Goal: Contribute content: Contribute content

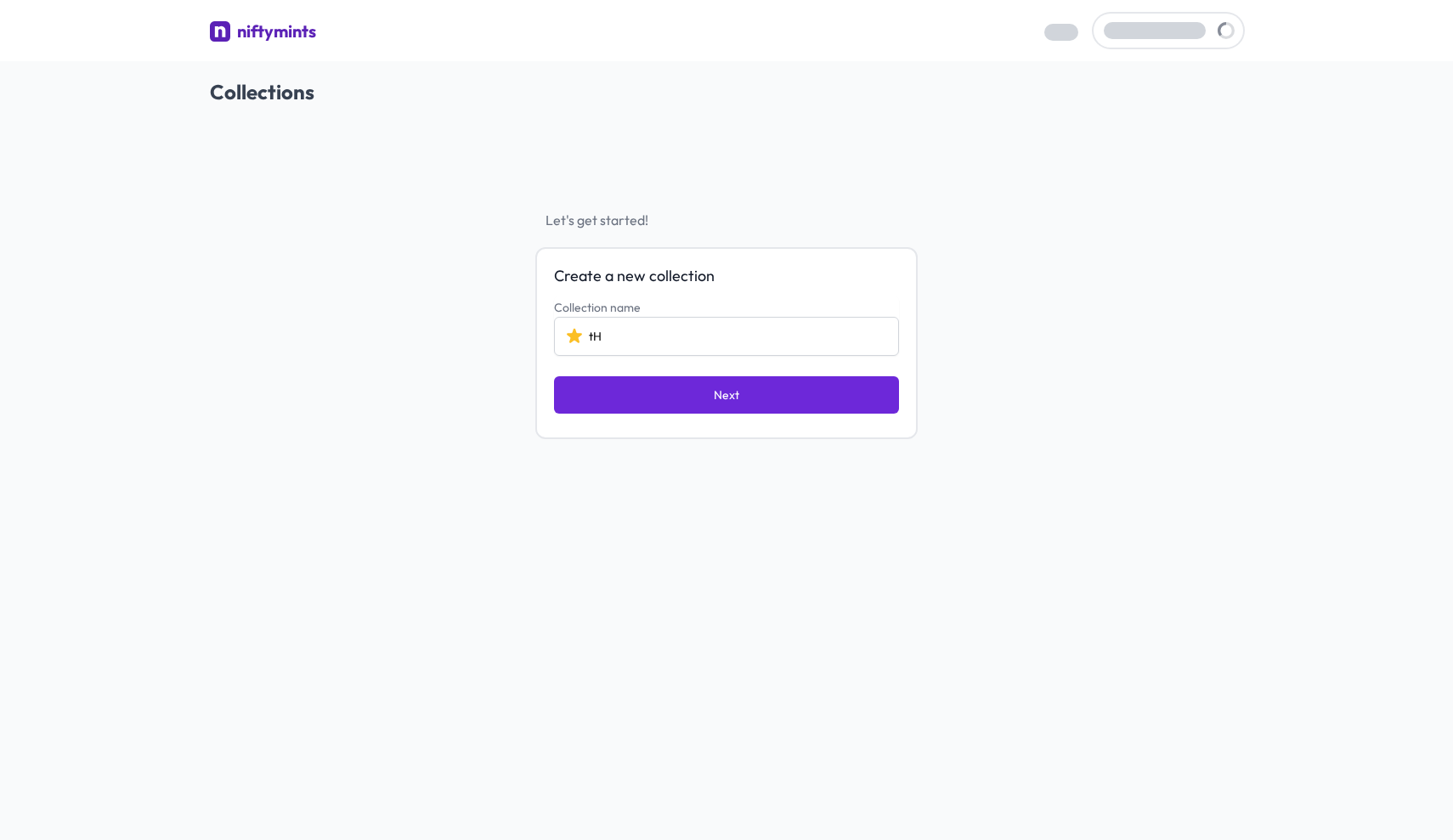
type input "t"
type input "The Cesars"
click at [654, 394] on button "Next" at bounding box center [727, 396] width 345 height 38
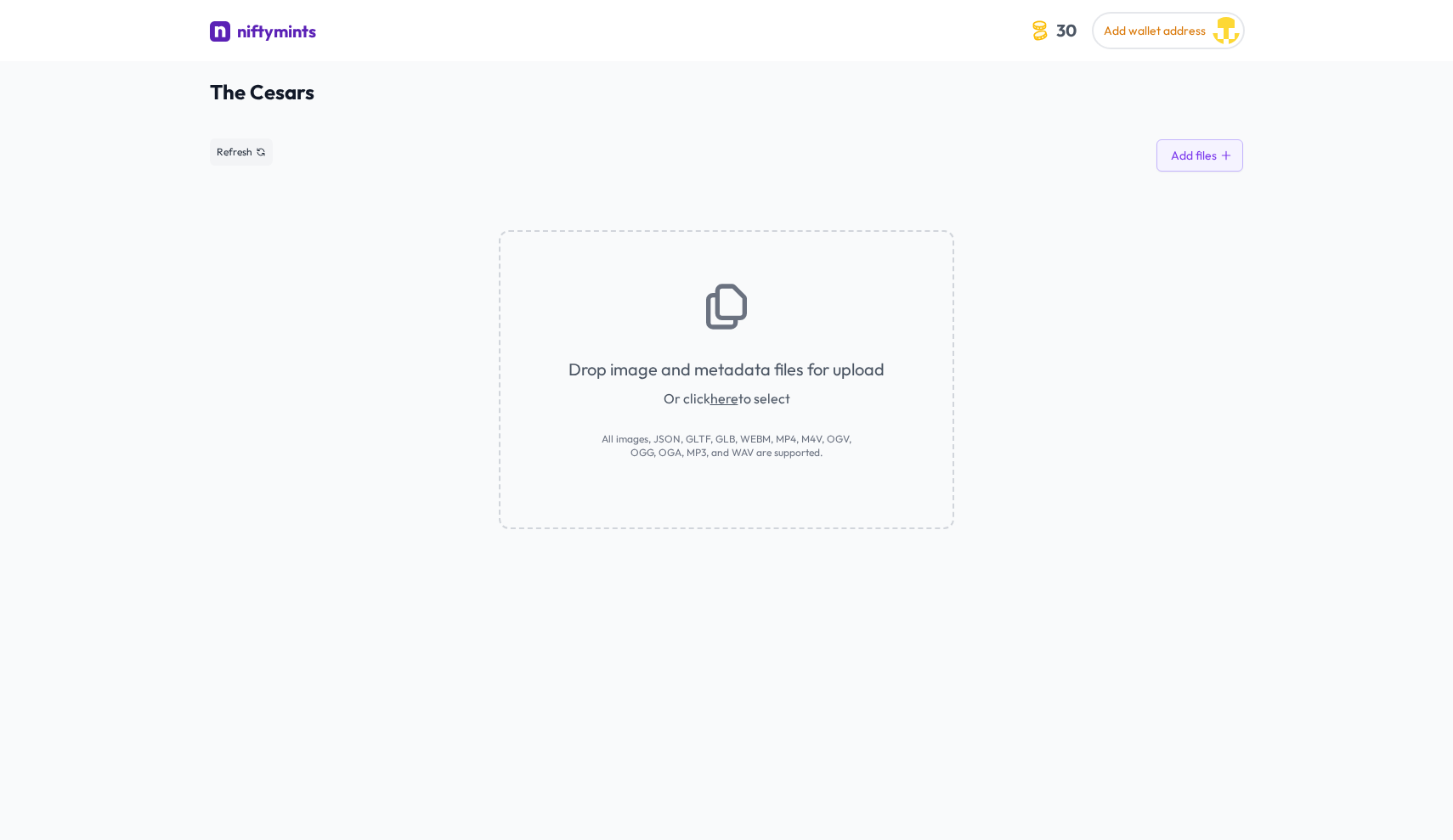
click at [719, 399] on link "here" at bounding box center [724, 398] width 28 height 17
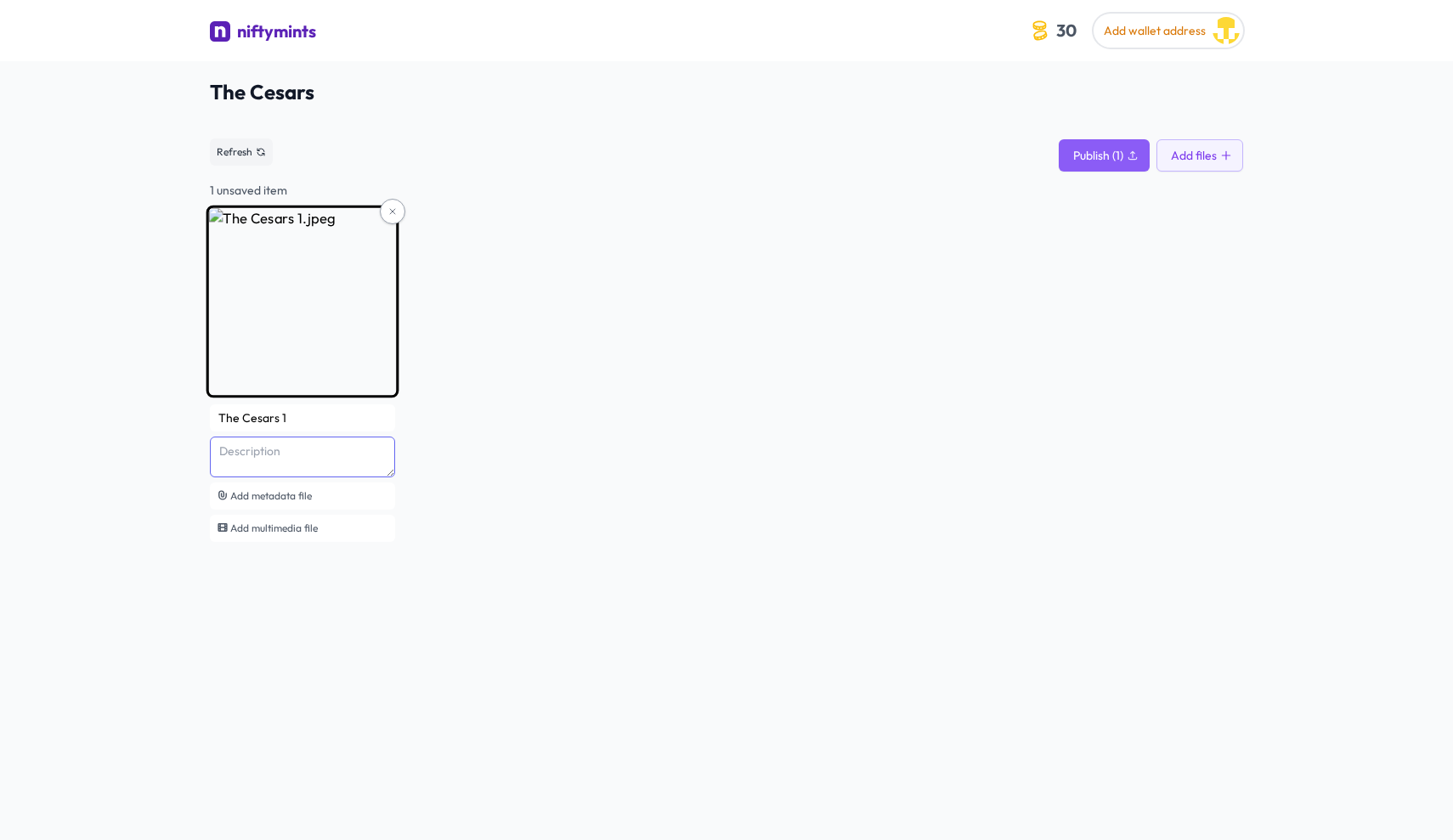
click at [291, 453] on textarea at bounding box center [303, 457] width 185 height 41
click at [268, 454] on textarea "The Cesars, is a unique art collection, of a great [DEMOGRAPHIC_DATA] artist, […" at bounding box center [303, 457] width 185 height 41
click at [267, 454] on textarea "The Cesars, is a unique art collection, of a great [DEMOGRAPHIC_DATA] artist, […" at bounding box center [303, 457] width 185 height 41
click at [268, 454] on textarea "The Cesars, is a unique art collection, of a great [DEMOGRAPHIC_DATA] artist, […" at bounding box center [303, 457] width 185 height 41
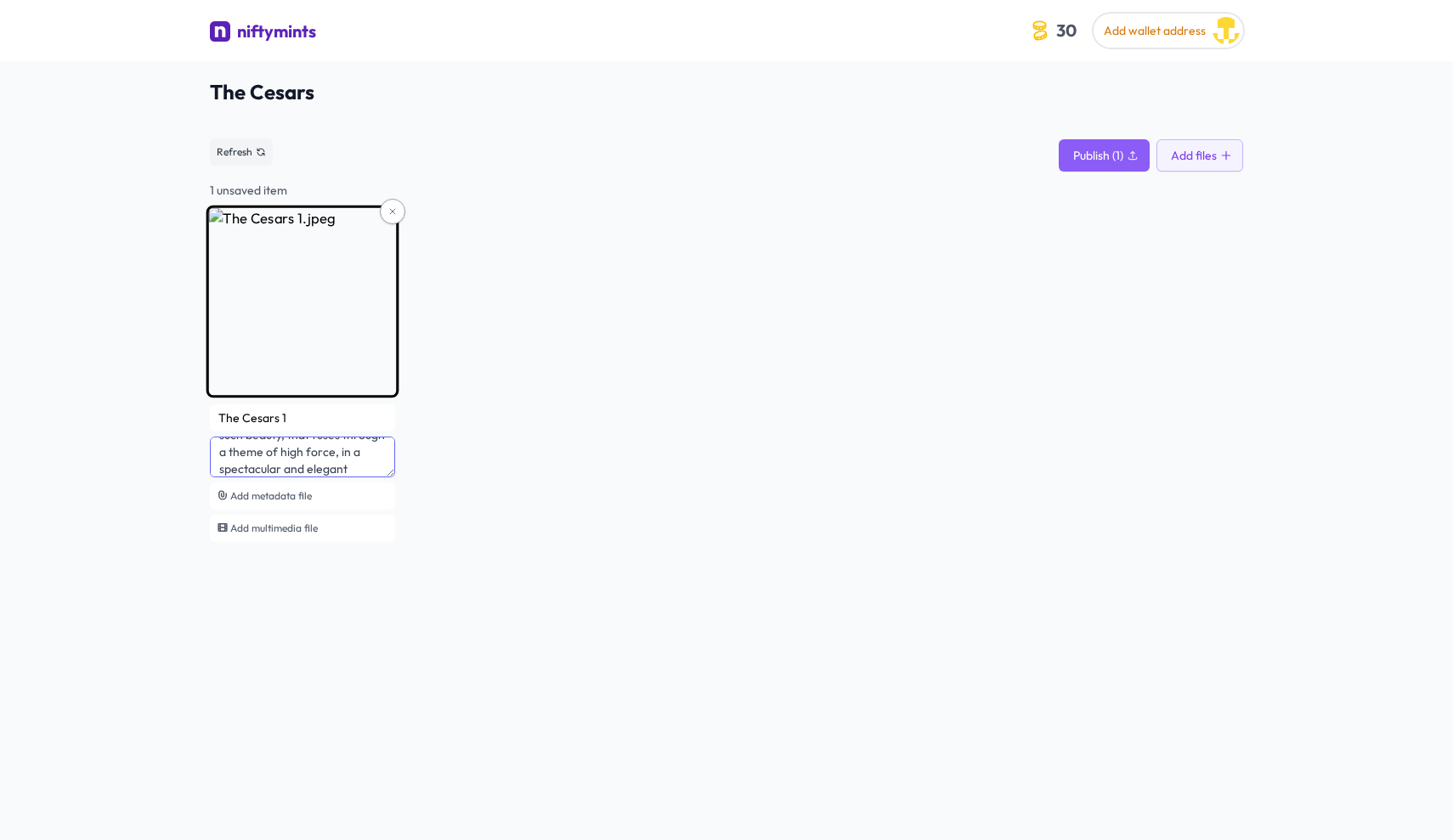
click at [267, 454] on textarea "The Cesars, is a unique art collection, of a great [DEMOGRAPHIC_DATA] artist, […" at bounding box center [303, 457] width 185 height 41
click at [310, 467] on textarea "The Cesars, is a unique art collection, of a great [DEMOGRAPHIC_DATA] artist, […" at bounding box center [303, 457] width 185 height 41
click at [300, 458] on textarea "The Cesars, is a unique art collection, of a great [DEMOGRAPHIC_DATA] artist, […" at bounding box center [303, 457] width 185 height 41
click at [352, 455] on textarea "The Cesars, is a unique art collection, of a great [DEMOGRAPHIC_DATA] artist, […" at bounding box center [303, 457] width 185 height 41
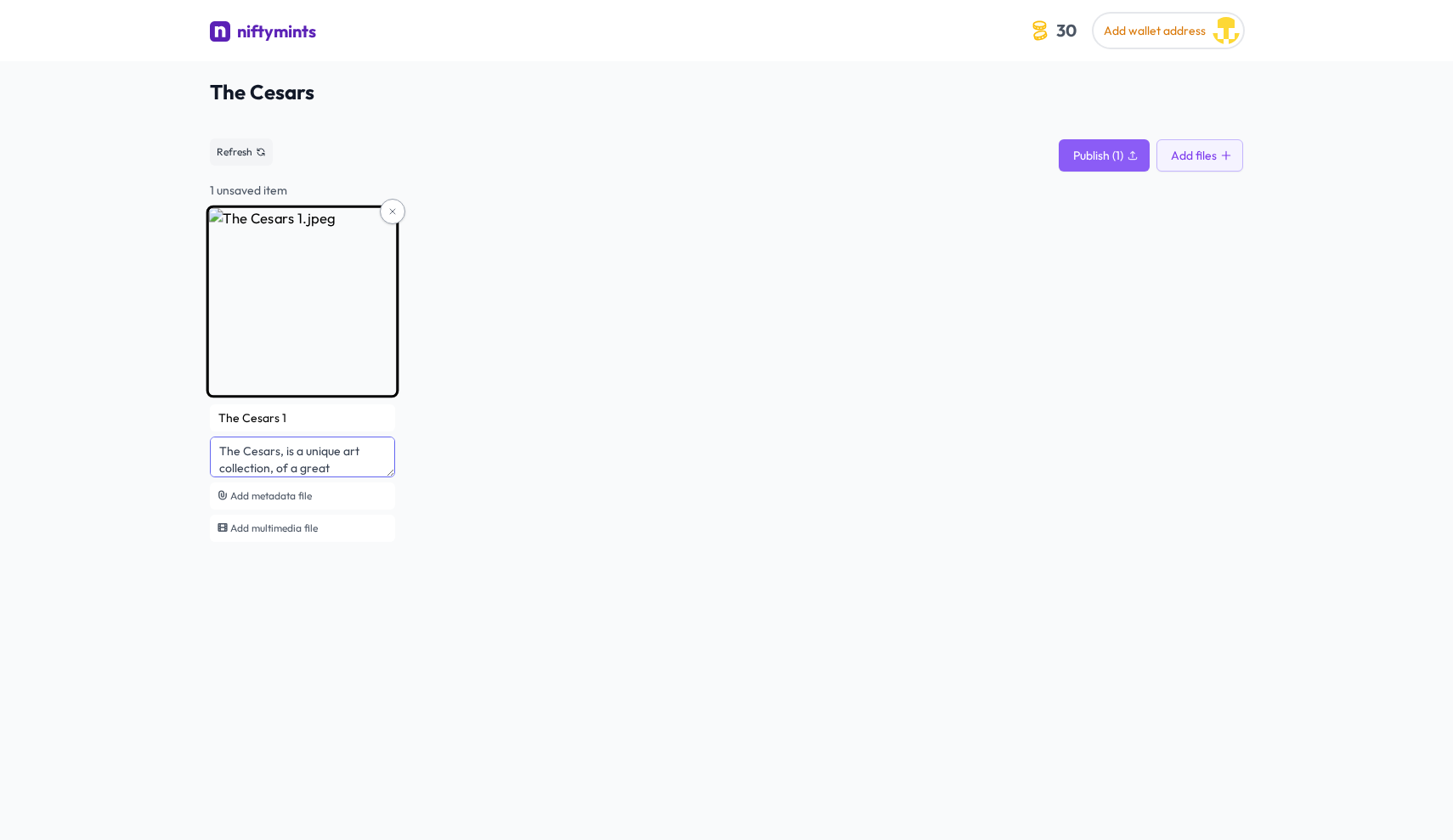
click at [362, 457] on textarea "The Cesars, is a unique art collection, of a great [DEMOGRAPHIC_DATA] artist, […" at bounding box center [303, 457] width 185 height 41
click at [363, 457] on textarea "The Cesars, is a unique art collection, of a great [DEMOGRAPHIC_DATA] artist, […" at bounding box center [303, 457] width 185 height 41
click at [362, 456] on textarea "The Cesars, is a unique art collection, of a great [DEMOGRAPHIC_DATA] artist, […" at bounding box center [303, 457] width 185 height 41
click at [363, 456] on textarea "The Cesars, is a unique art collection, of a great [DEMOGRAPHIC_DATA] artist, […" at bounding box center [303, 457] width 185 height 41
click at [362, 456] on textarea "The Cesars, is a unique art collection, of a great [DEMOGRAPHIC_DATA] artist, […" at bounding box center [303, 457] width 185 height 41
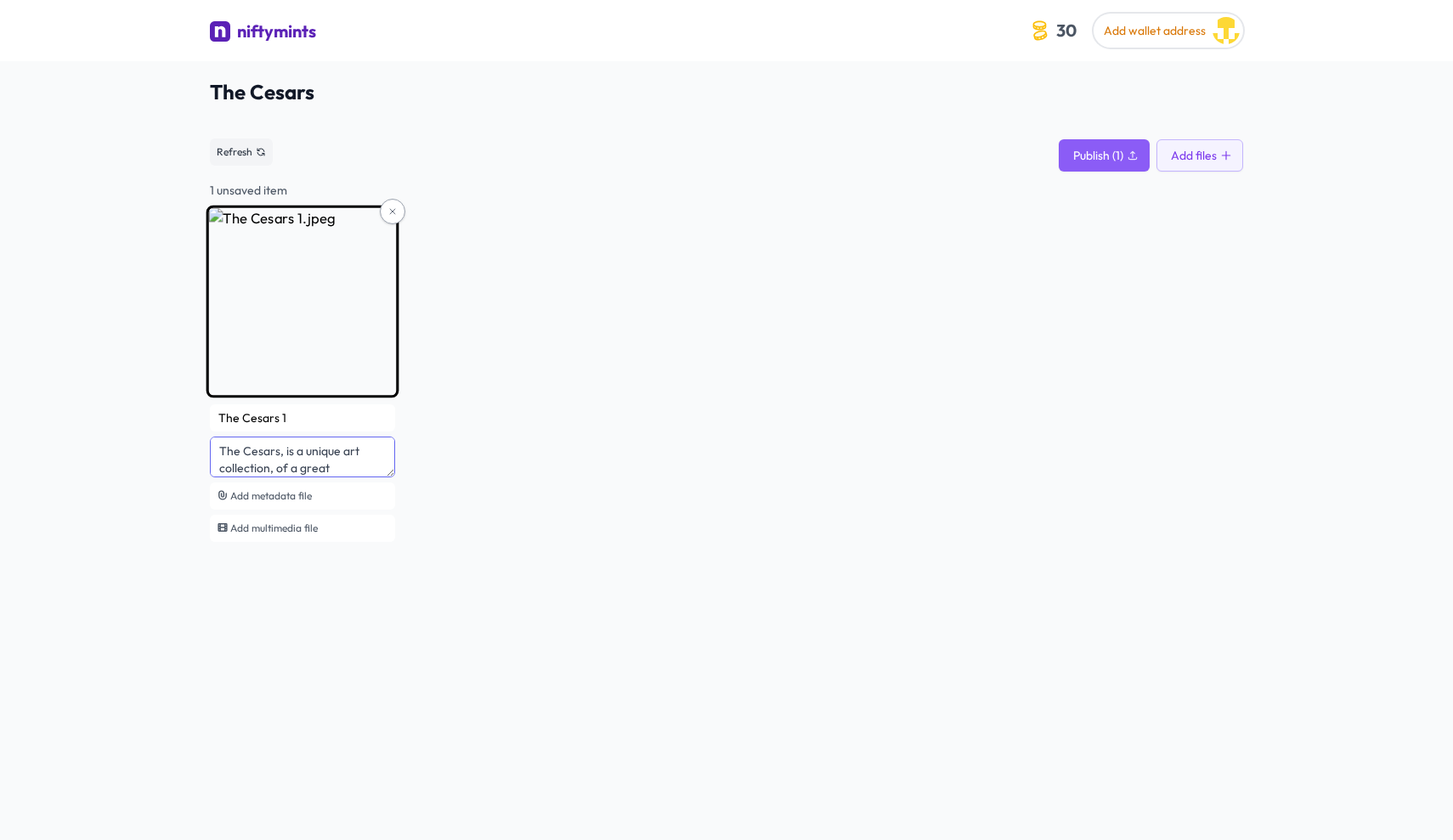
drag, startPoint x: 324, startPoint y: 459, endPoint x: 302, endPoint y: 453, distance: 22.8
click at [316, 457] on textarea "The Cesars, is a unique art collection, of a great [DEMOGRAPHIC_DATA] artist, […" at bounding box center [303, 457] width 185 height 41
click at [261, 447] on textarea "The Cesars, is a unique art collection, of a great [DEMOGRAPHIC_DATA] artist, […" at bounding box center [303, 457] width 185 height 41
drag, startPoint x: 261, startPoint y: 447, endPoint x: 386, endPoint y: 439, distance: 125.3
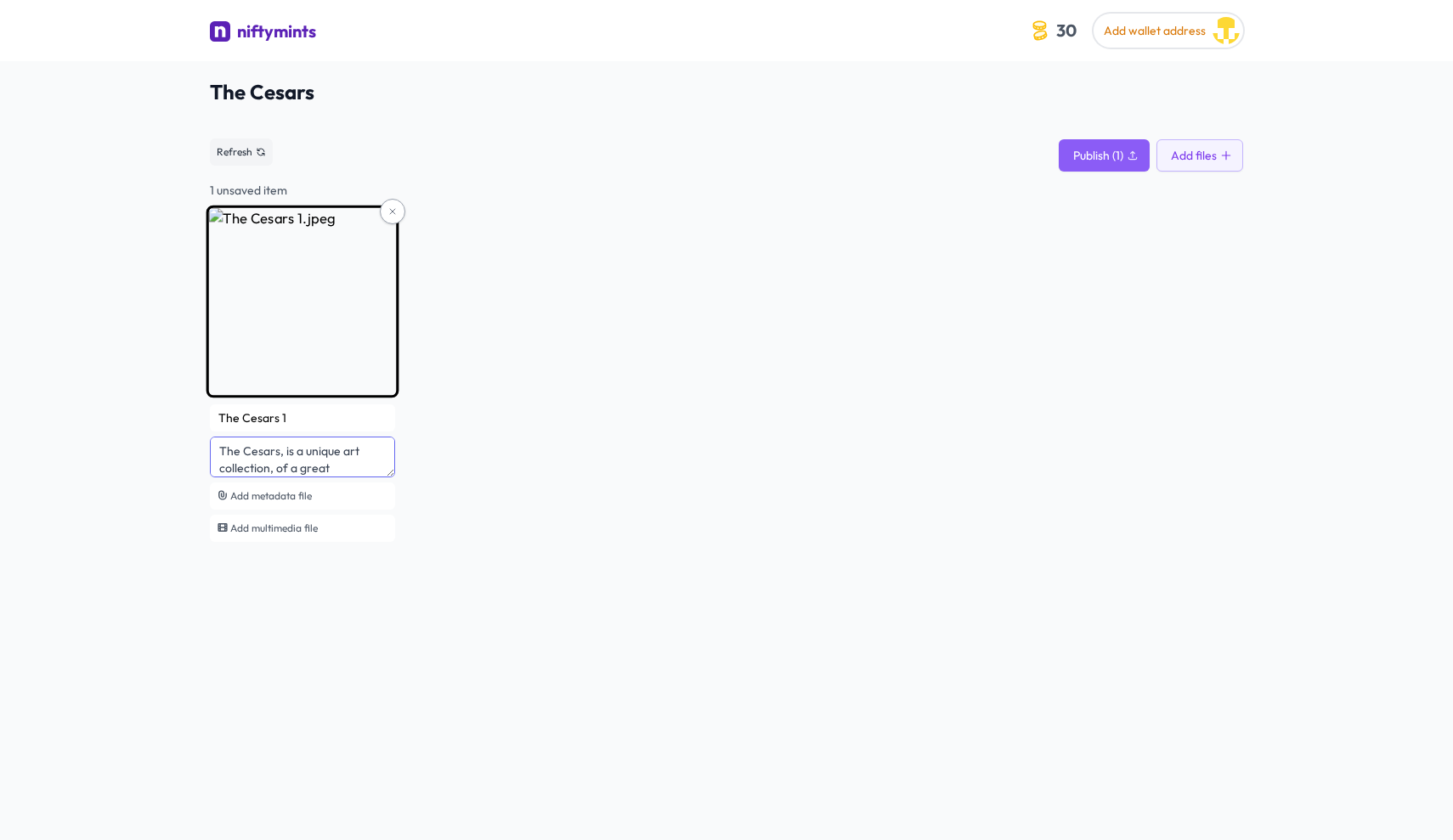
click at [261, 447] on textarea "The Cesars, is a unique art collection, of a great [DEMOGRAPHIC_DATA] artist, […" at bounding box center [303, 457] width 185 height 41
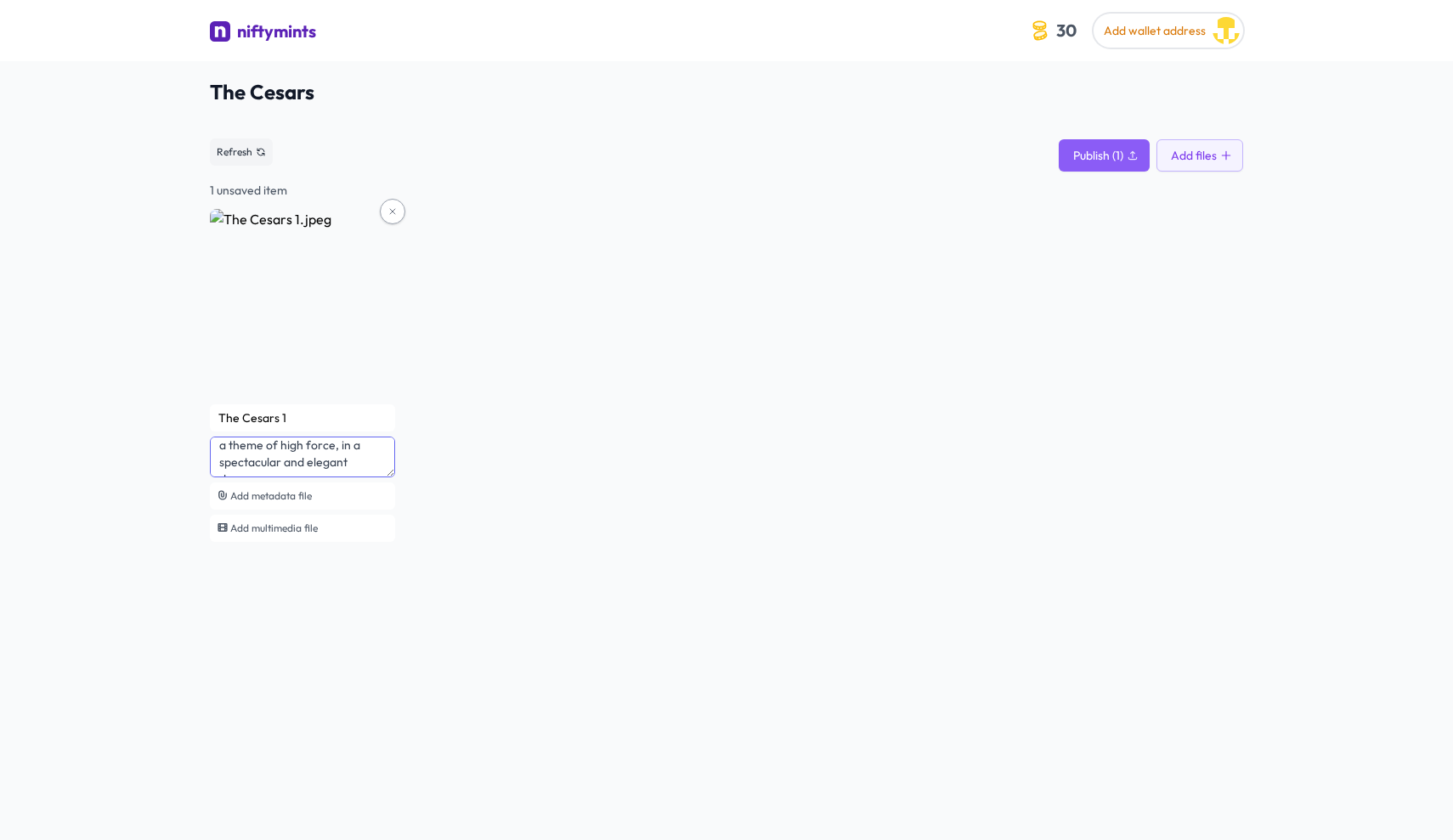
type textarea "The Cesars, is a unique art collection, of a great [DEMOGRAPHIC_DATA] artist, […"
click at [645, 417] on div "The Cesars 1 The Cesars, is a unique art collection, of a great Colombian artis…" at bounding box center [727, 378] width 1033 height 336
click at [1190, 162] on button "Add files" at bounding box center [1200, 155] width 87 height 33
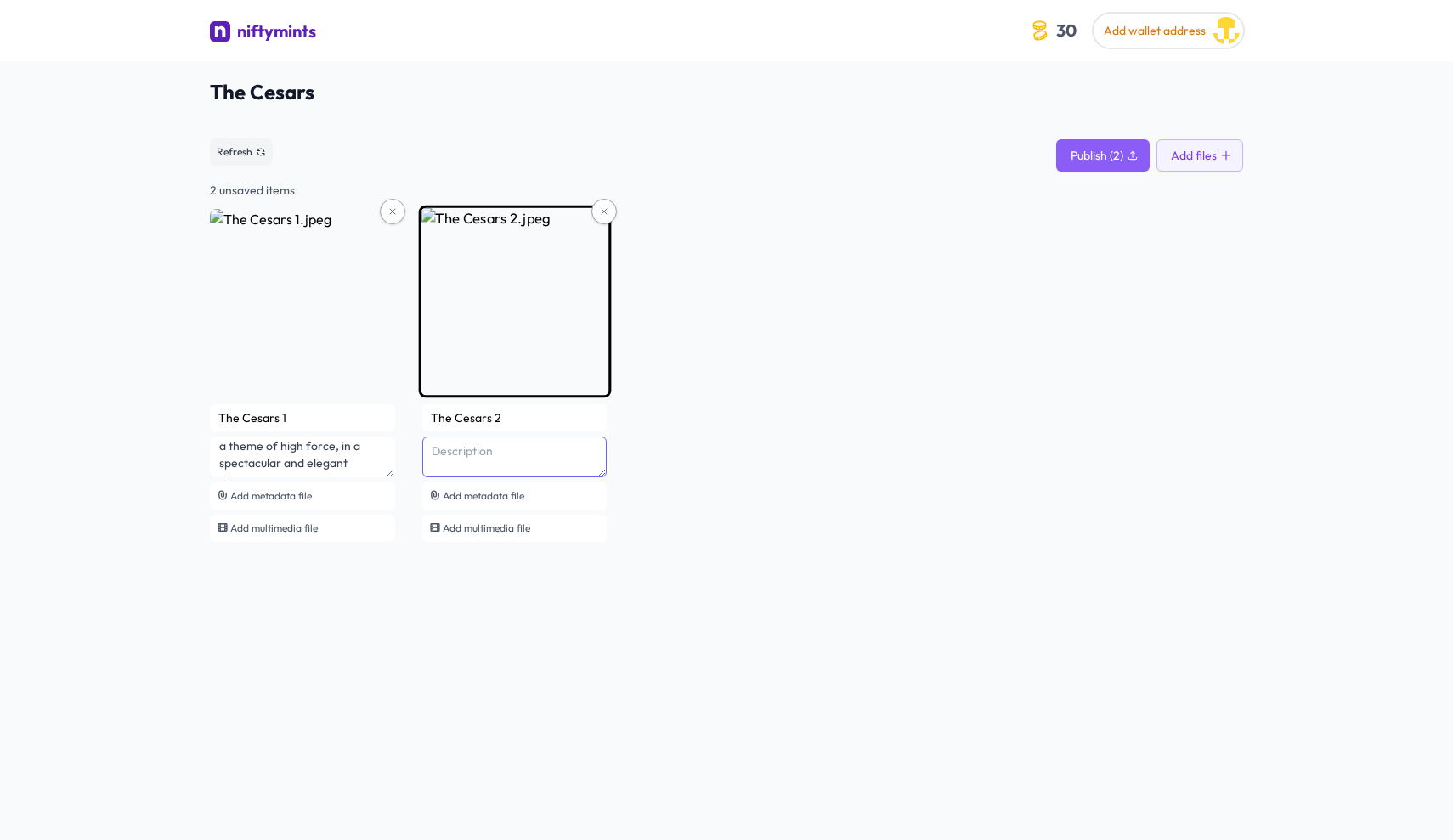
click at [574, 448] on textarea at bounding box center [515, 457] width 185 height 41
paste textarea "The Cesars, is a unique art collection, of a great [DEMOGRAPHIC_DATA] artist, […"
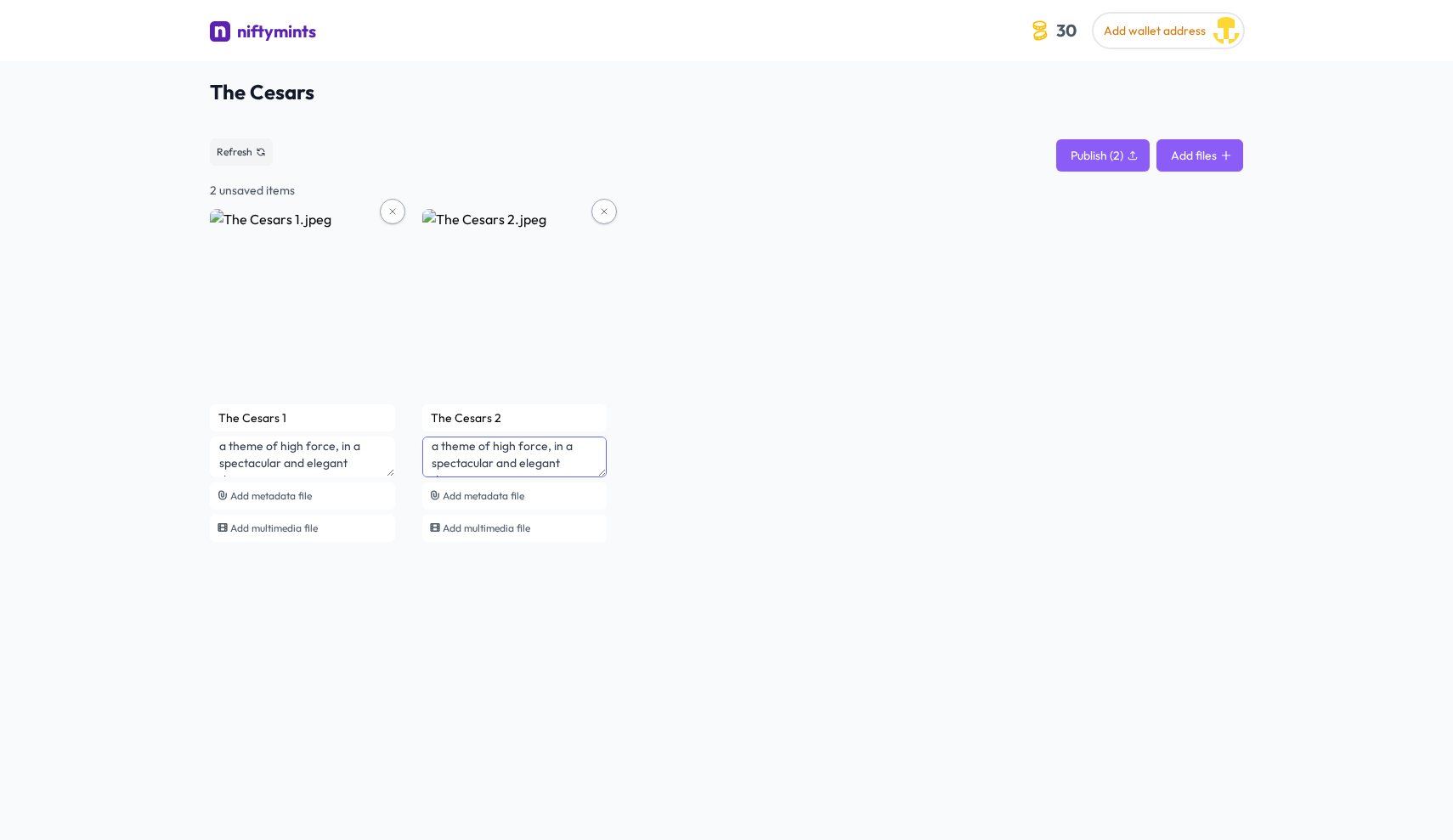
type textarea "The Cesars, is a unique art collection, of a great [DEMOGRAPHIC_DATA] artist, […"
click at [1197, 161] on button "Add files" at bounding box center [1200, 155] width 87 height 33
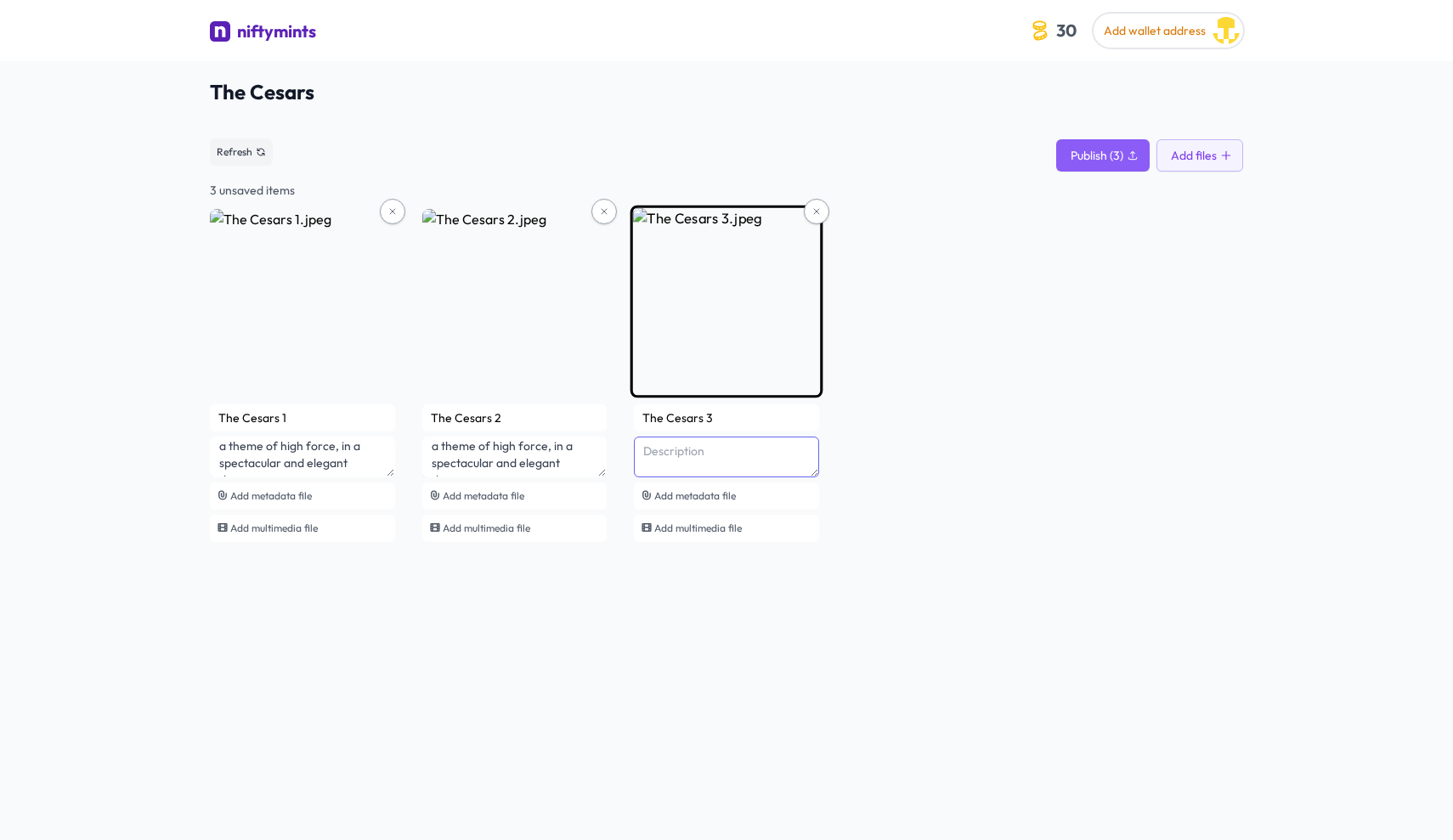
click at [710, 460] on textarea at bounding box center [727, 457] width 185 height 41
paste textarea "The Cesars, is a unique art collection, of a great [DEMOGRAPHIC_DATA] artist, […"
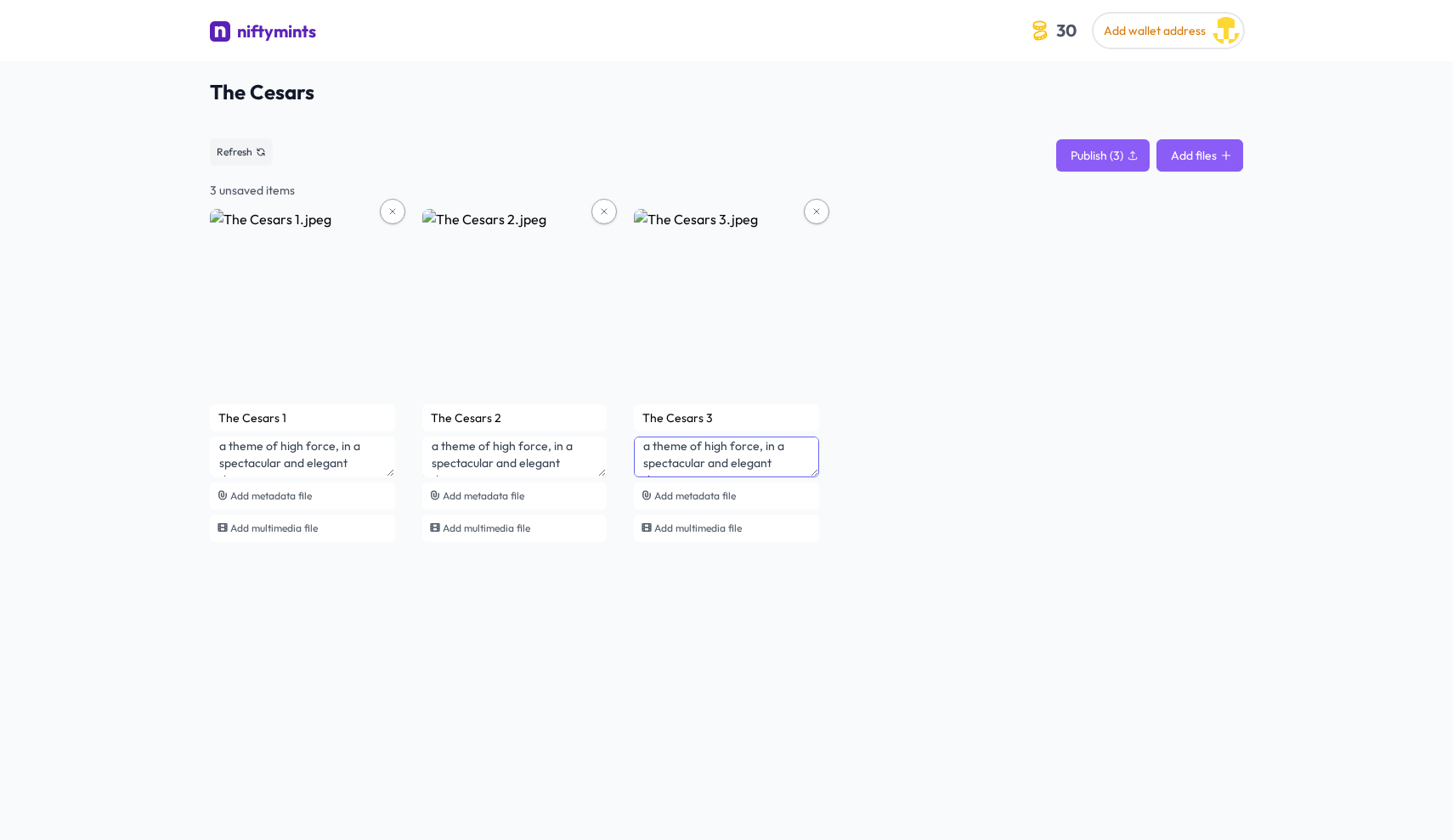
type textarea "The Cesars, is a unique art collection, of a great [DEMOGRAPHIC_DATA] artist, […"
click at [1176, 159] on button "Add files" at bounding box center [1200, 155] width 87 height 33
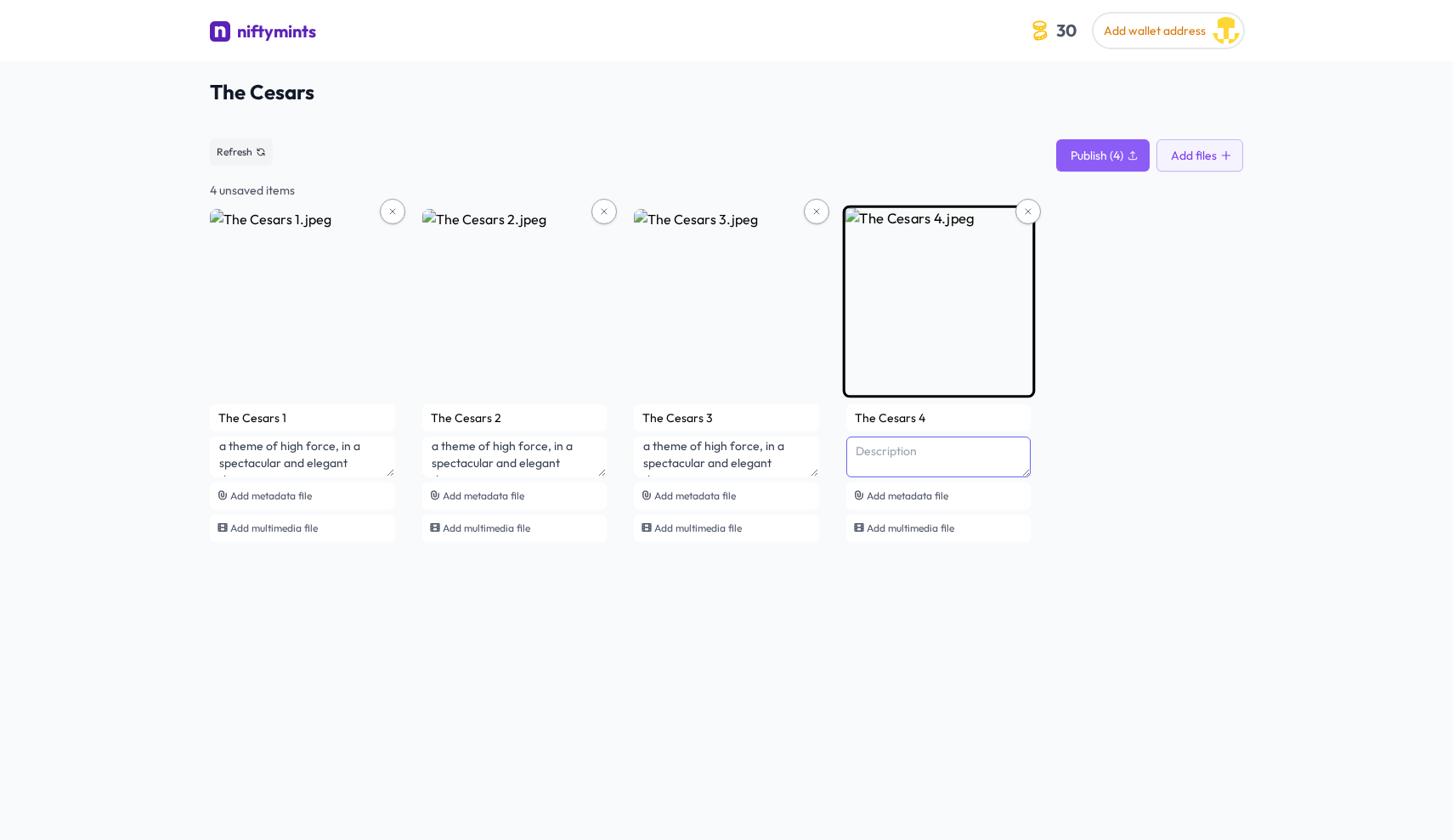
click at [923, 456] on textarea at bounding box center [939, 457] width 185 height 41
paste textarea "The Cesars, is a unique art collection, of a great [DEMOGRAPHIC_DATA] artist, […"
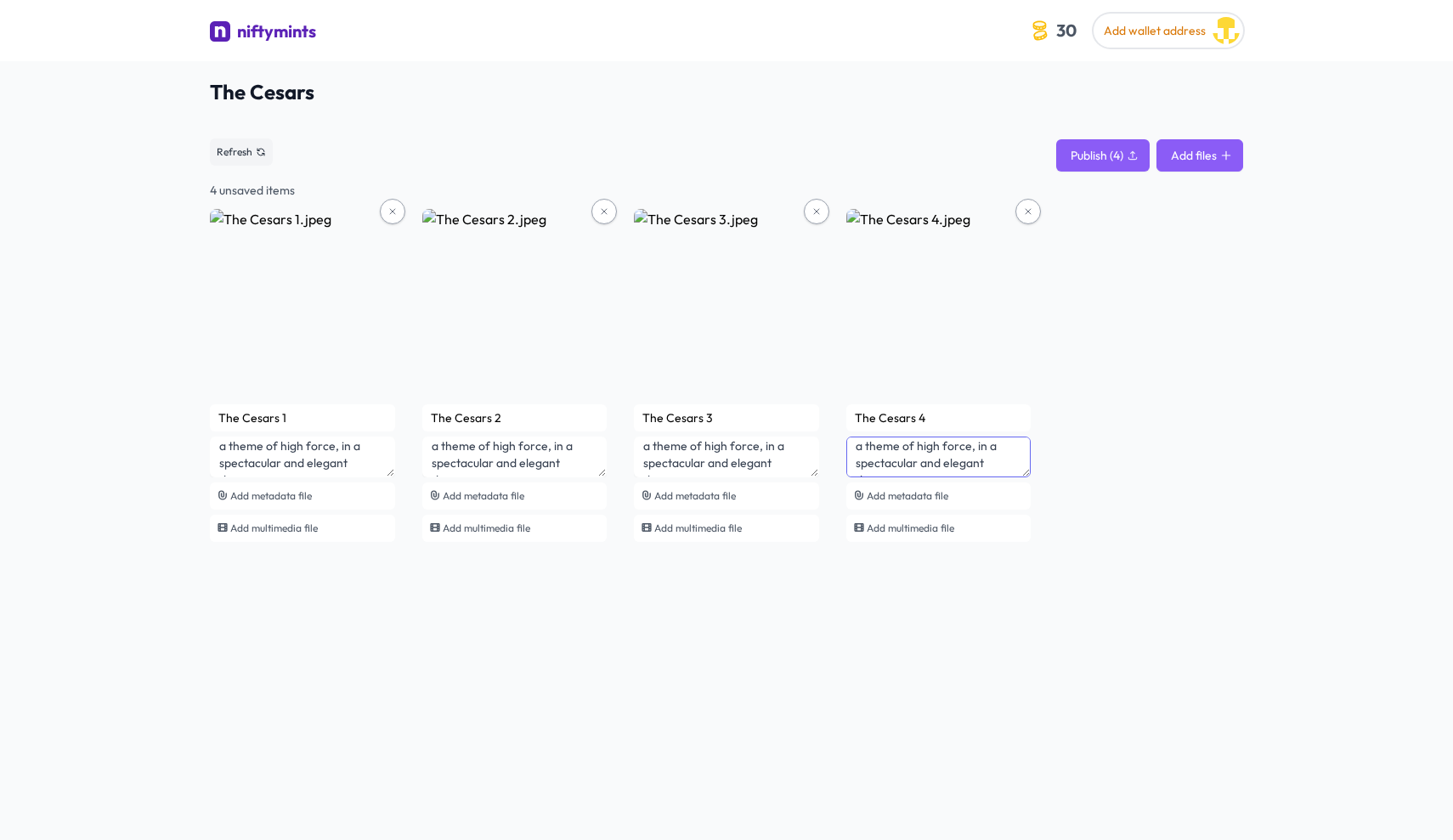
type textarea "The Cesars, is a unique art collection, of a great [DEMOGRAPHIC_DATA] artist, […"
click at [1216, 152] on button "Add files" at bounding box center [1200, 155] width 87 height 33
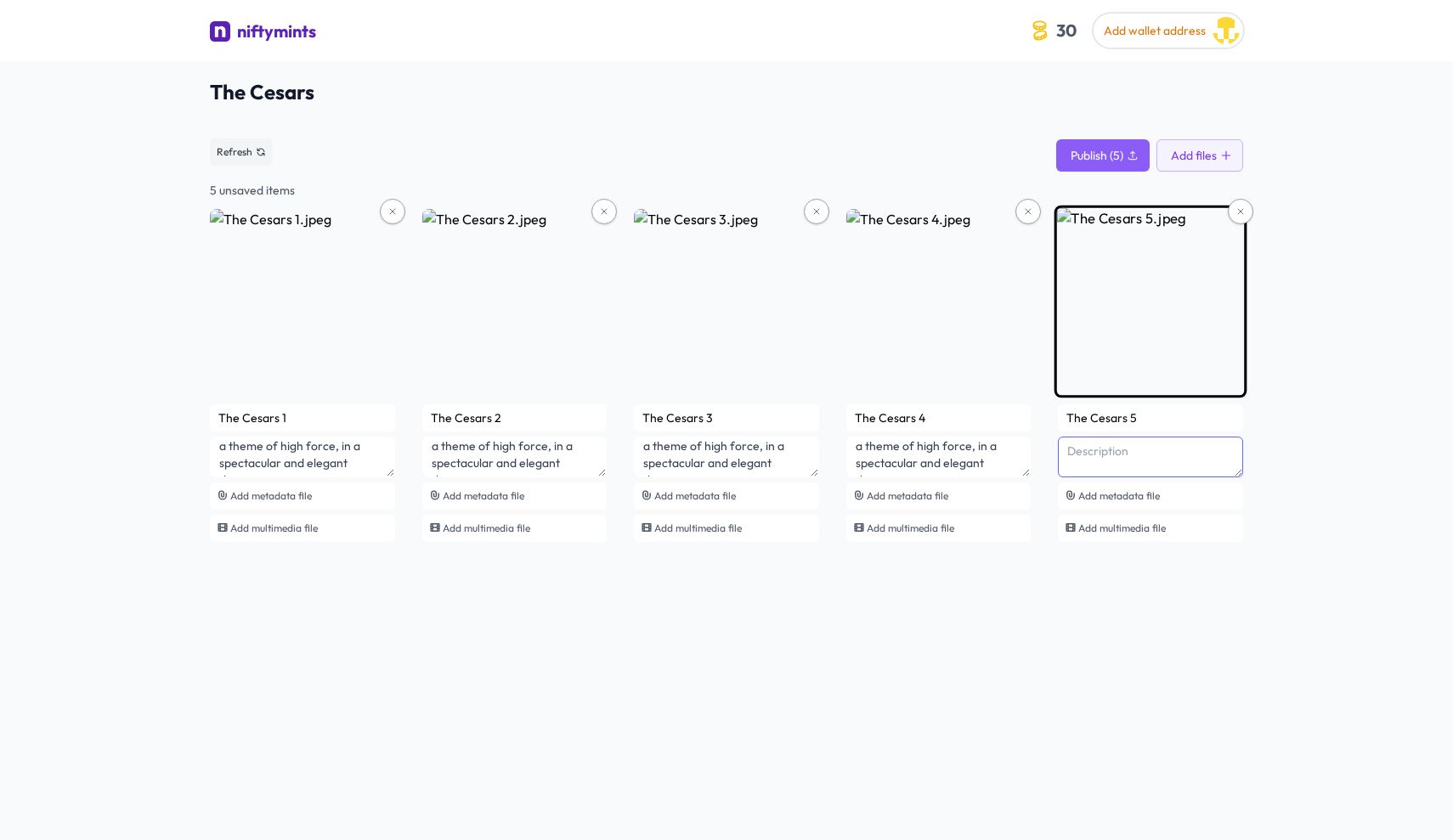
click at [1086, 455] on textarea at bounding box center [1151, 457] width 185 height 41
paste textarea "The Cesars, is a unique art collection, of a great [DEMOGRAPHIC_DATA] artist, […"
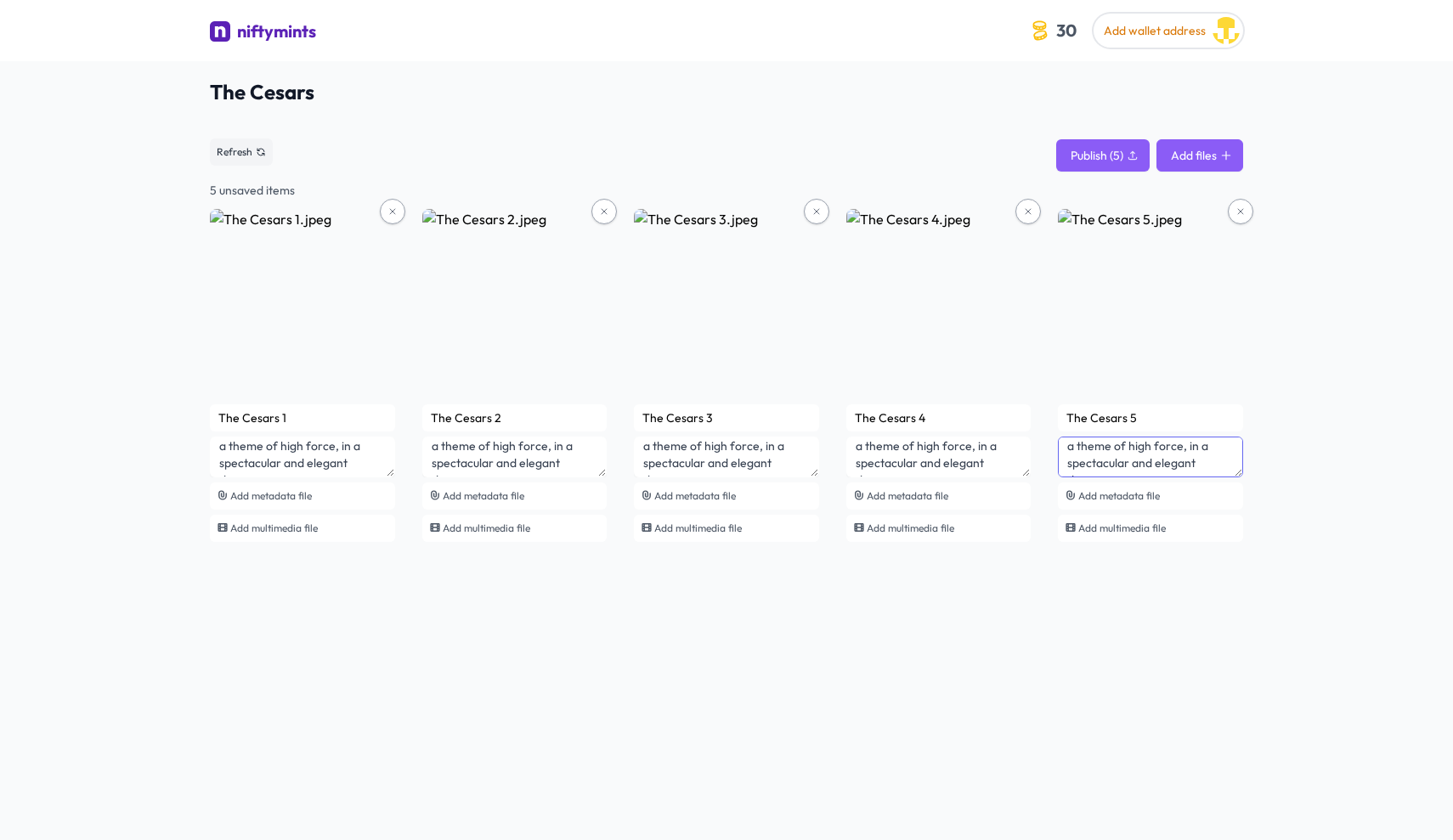
type textarea "The Cesars, is a unique art collection, of a great [DEMOGRAPHIC_DATA] artist, […"
click at [1218, 158] on button "Add files" at bounding box center [1200, 155] width 87 height 33
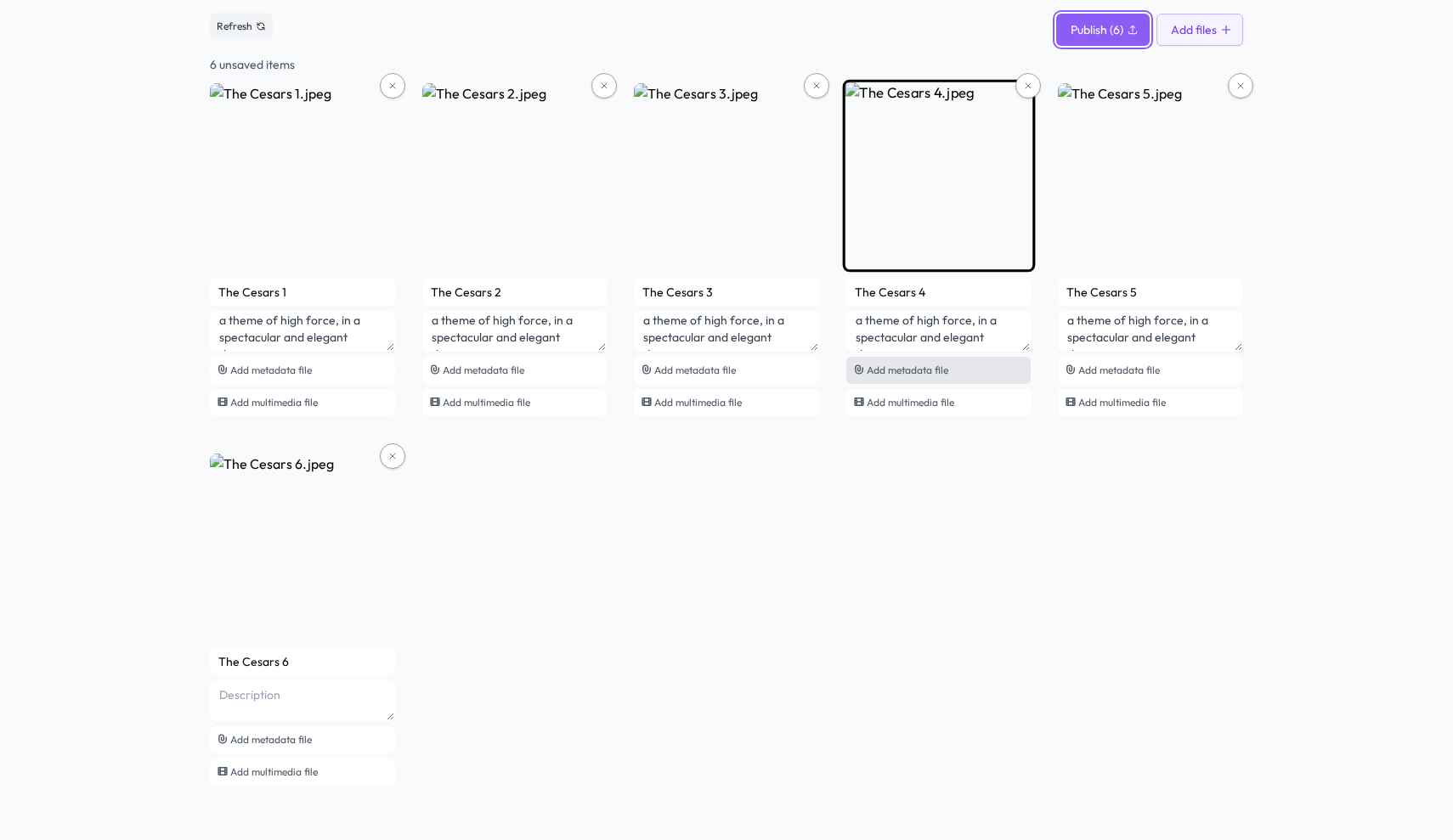
scroll to position [126, 0]
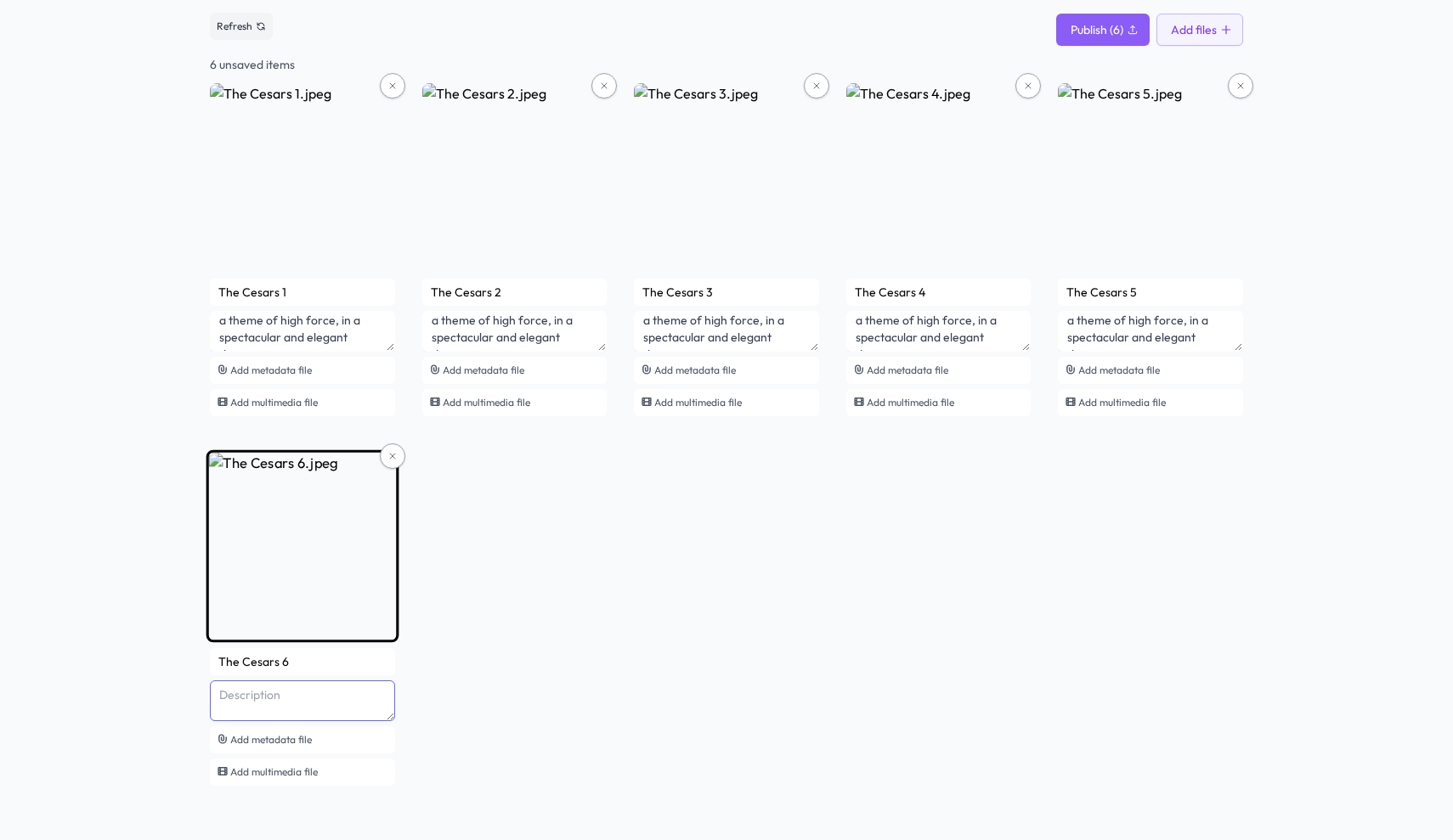
click at [332, 699] on textarea at bounding box center [303, 701] width 185 height 41
paste textarea "The Cesars, is a unique art collection, of a great [DEMOGRAPHIC_DATA] artist, […"
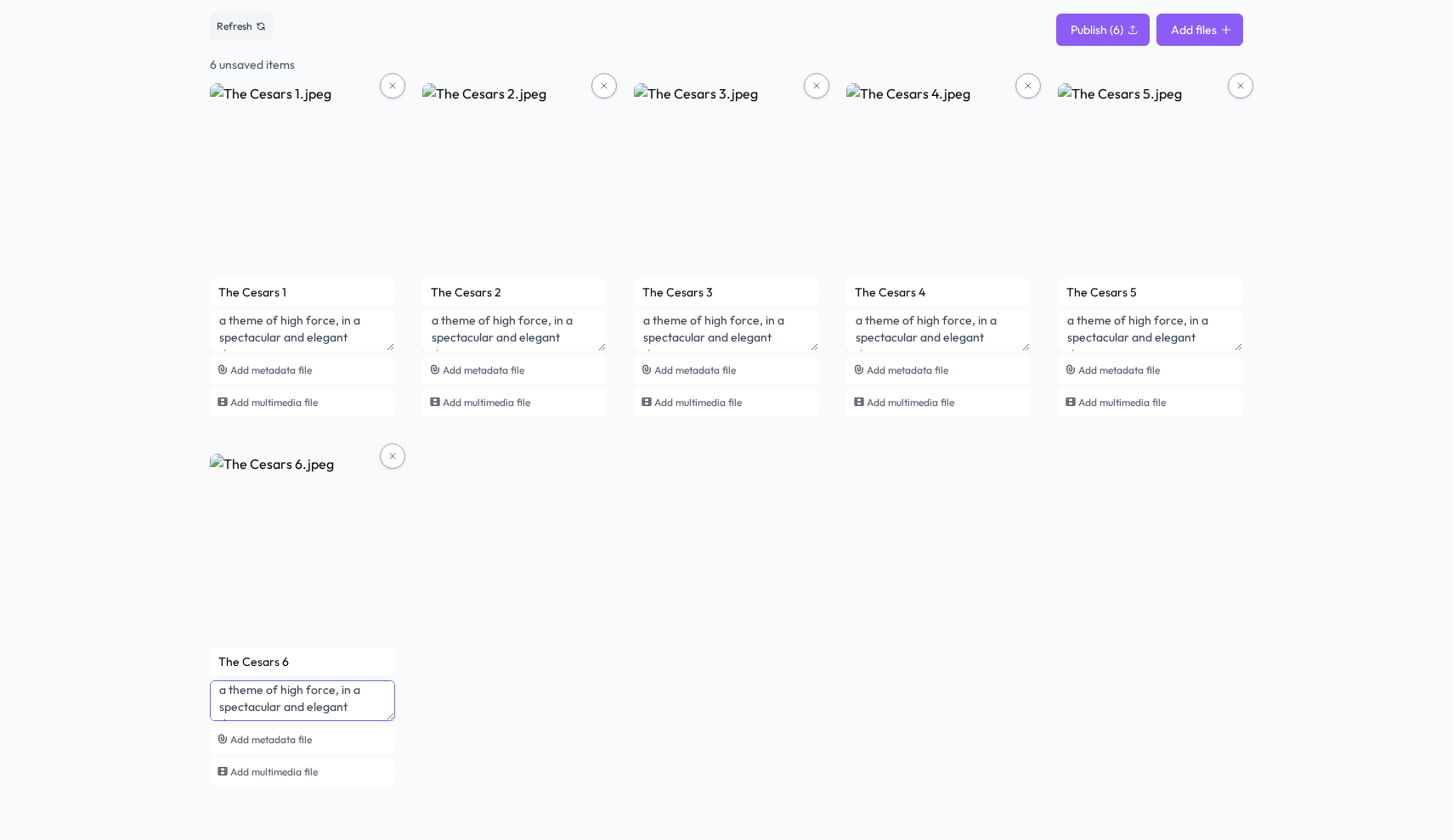
type textarea "The Cesars, is a unique art collection, of a great [DEMOGRAPHIC_DATA] artist, […"
click at [1181, 25] on button "Add files" at bounding box center [1200, 30] width 87 height 33
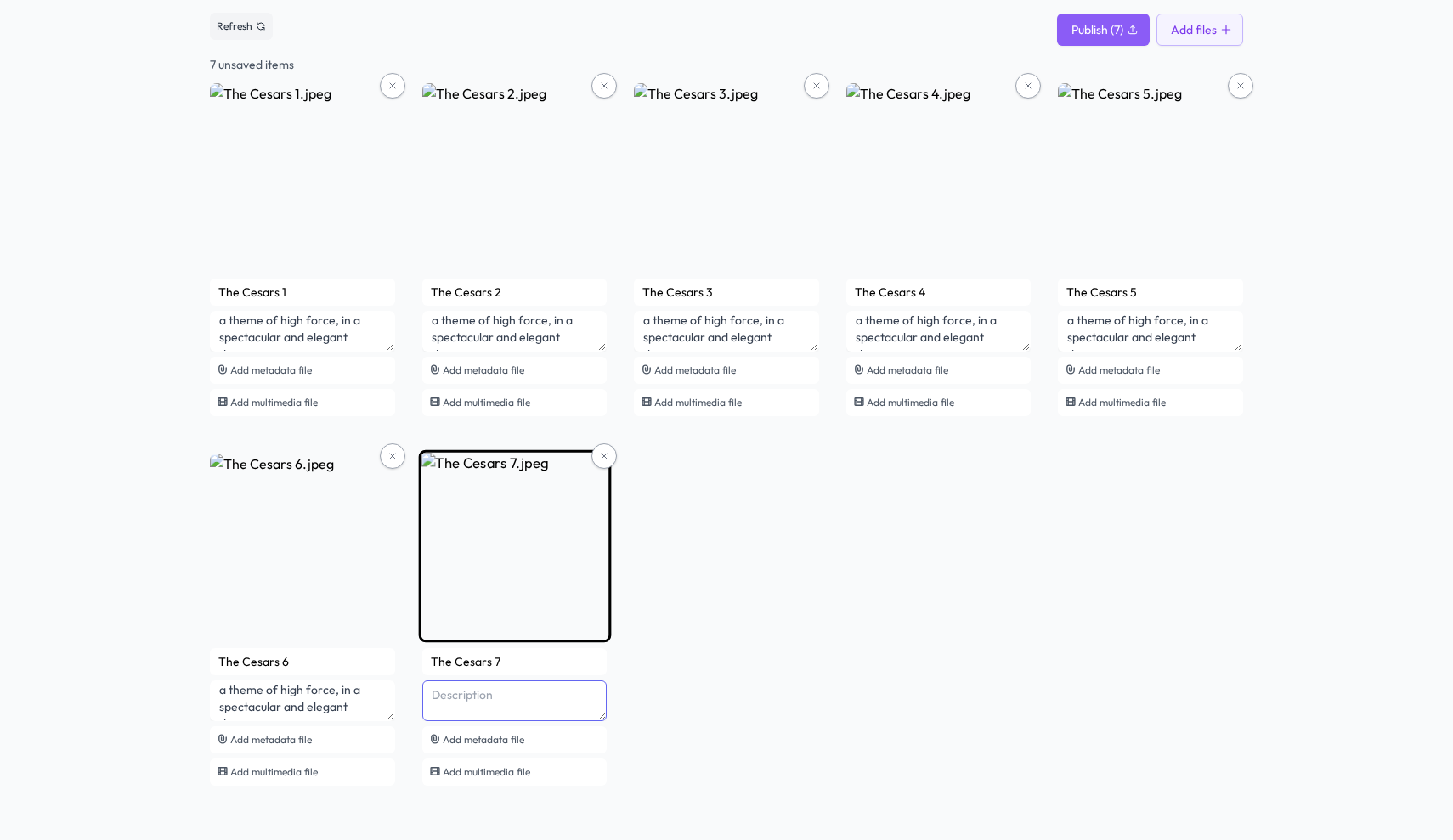
click at [507, 696] on textarea at bounding box center [515, 701] width 185 height 41
paste textarea "The Cesars, is a unique art collection, of a great [DEMOGRAPHIC_DATA] artist, […"
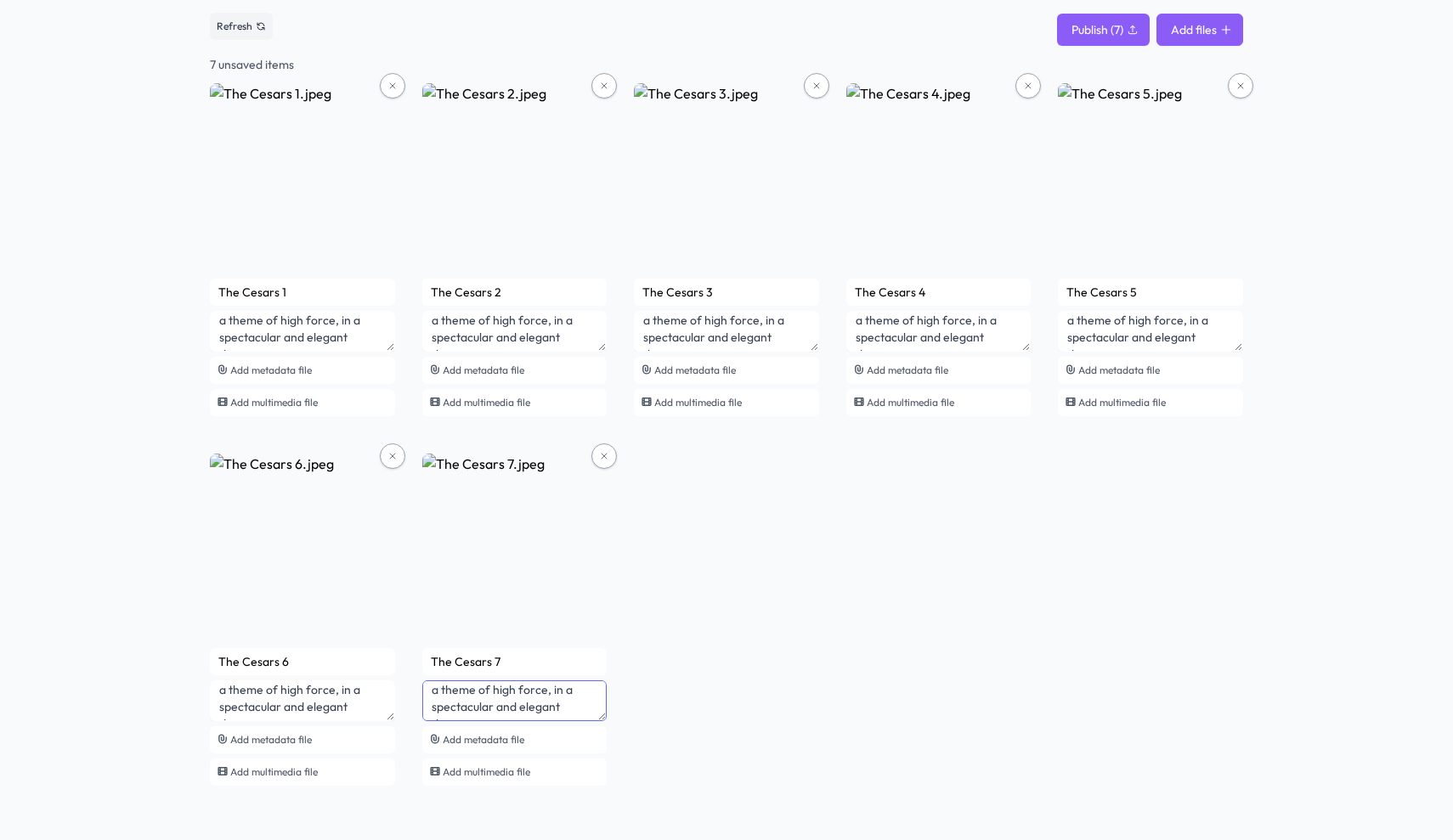
type textarea "The Cesars, is a unique art collection, of a great [DEMOGRAPHIC_DATA] artist, […"
click at [1214, 32] on button "Add files" at bounding box center [1200, 30] width 87 height 33
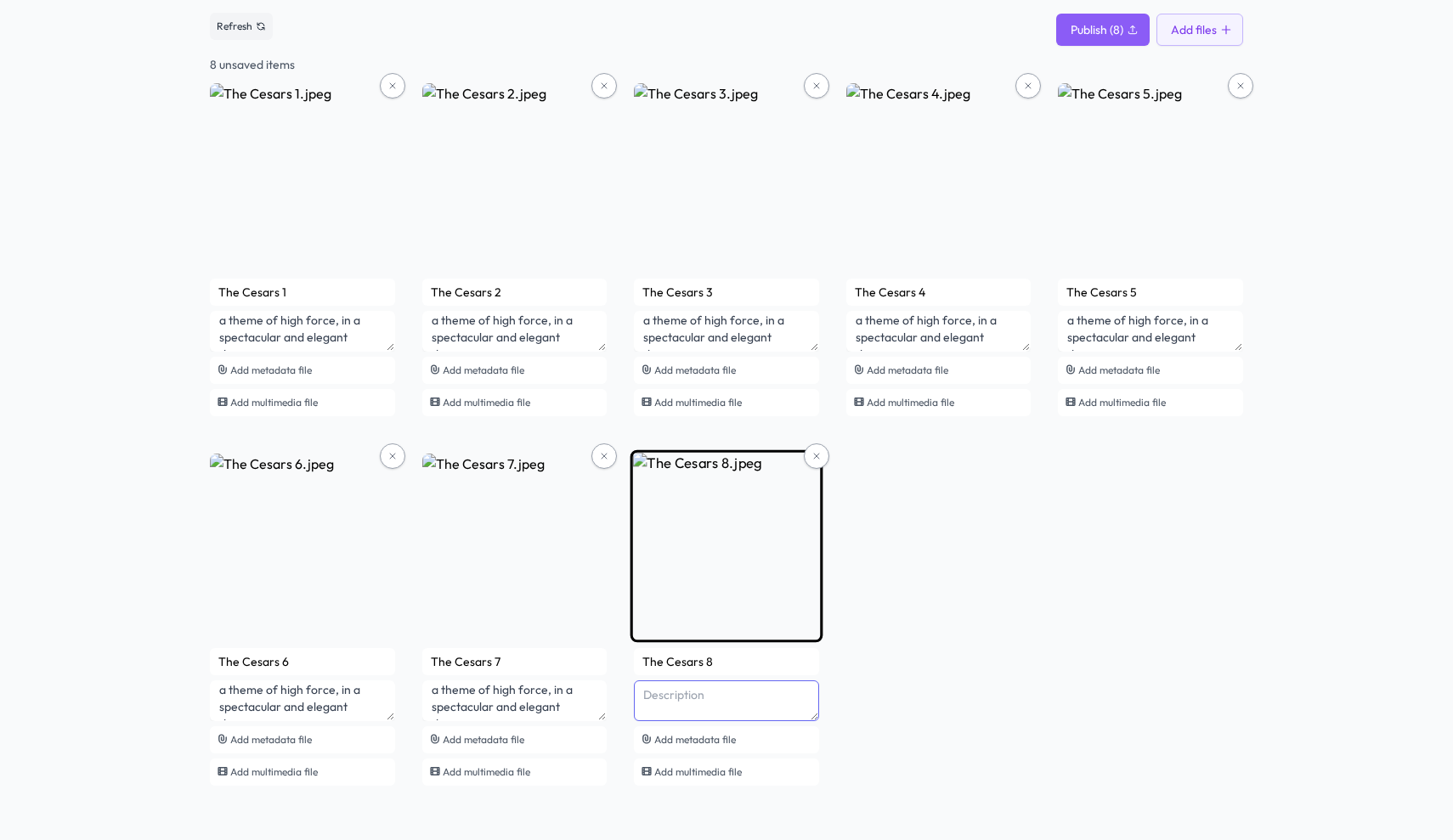
click at [703, 703] on textarea at bounding box center [727, 701] width 185 height 41
paste textarea "The Cesars, is a unique art collection, of a great [DEMOGRAPHIC_DATA] artist, […"
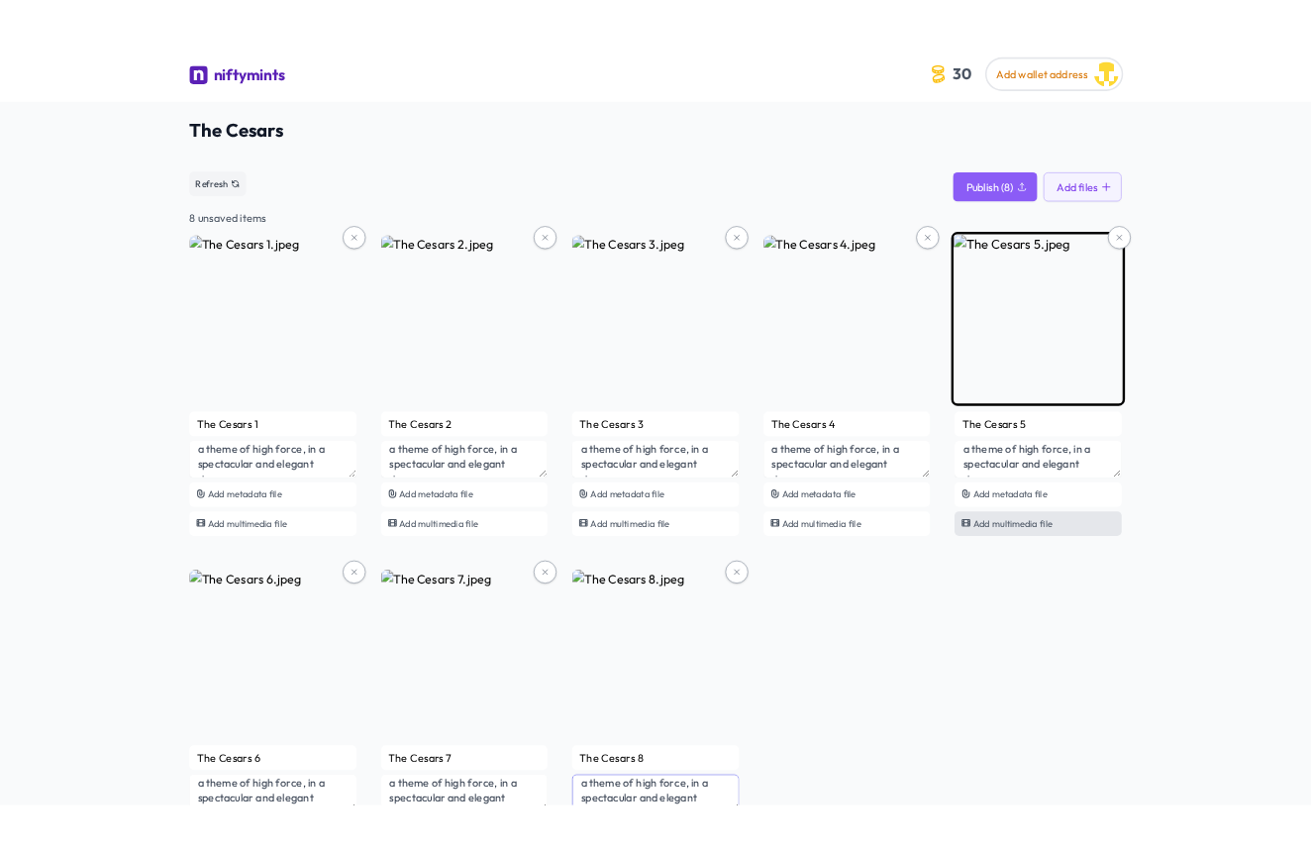
scroll to position [0, 0]
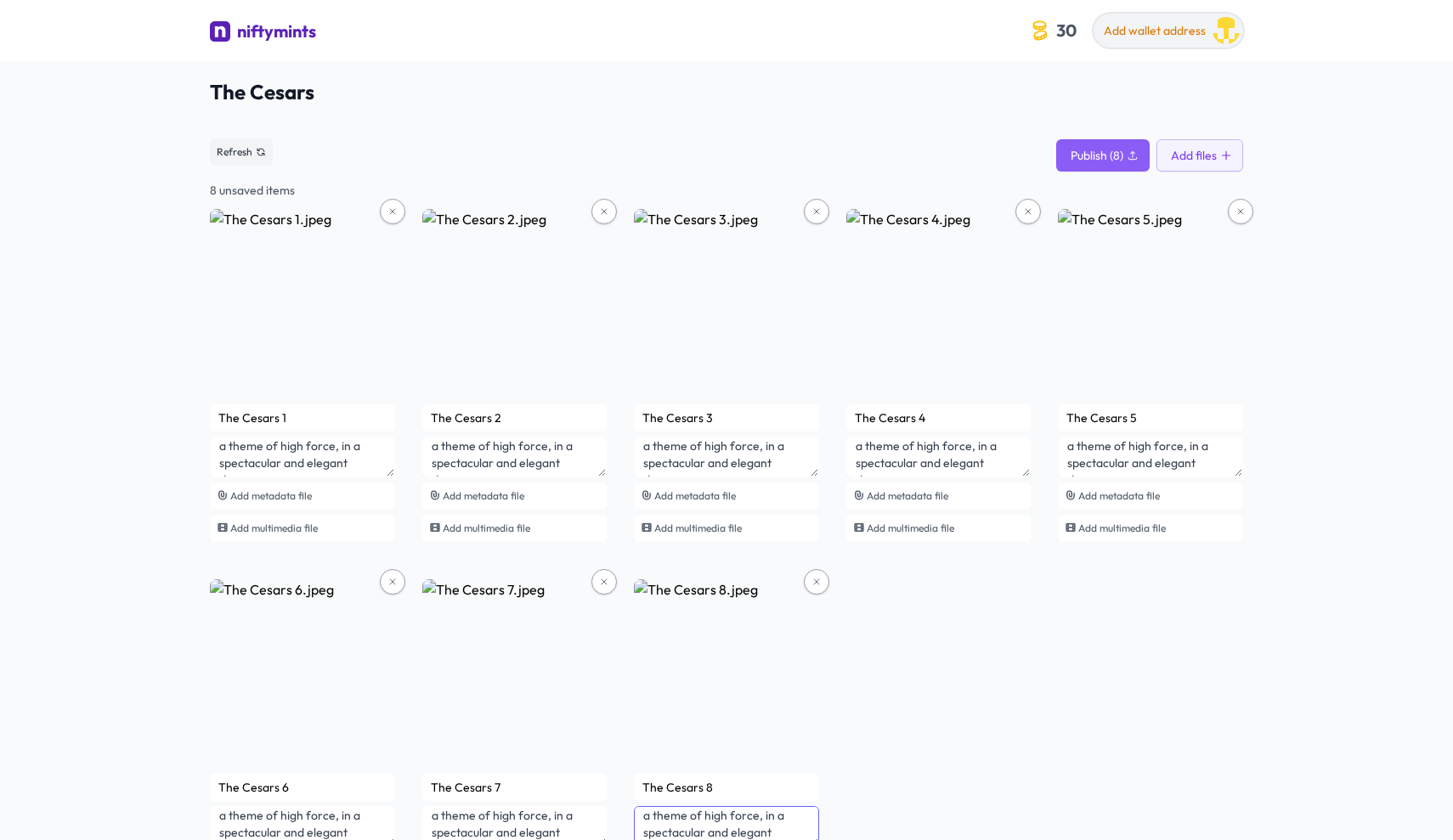
type textarea "The Cesars, is a unique art collection, of a great [DEMOGRAPHIC_DATA] artist, […"
click at [1134, 36] on span "Add wallet address" at bounding box center [1154, 31] width 102 height 15
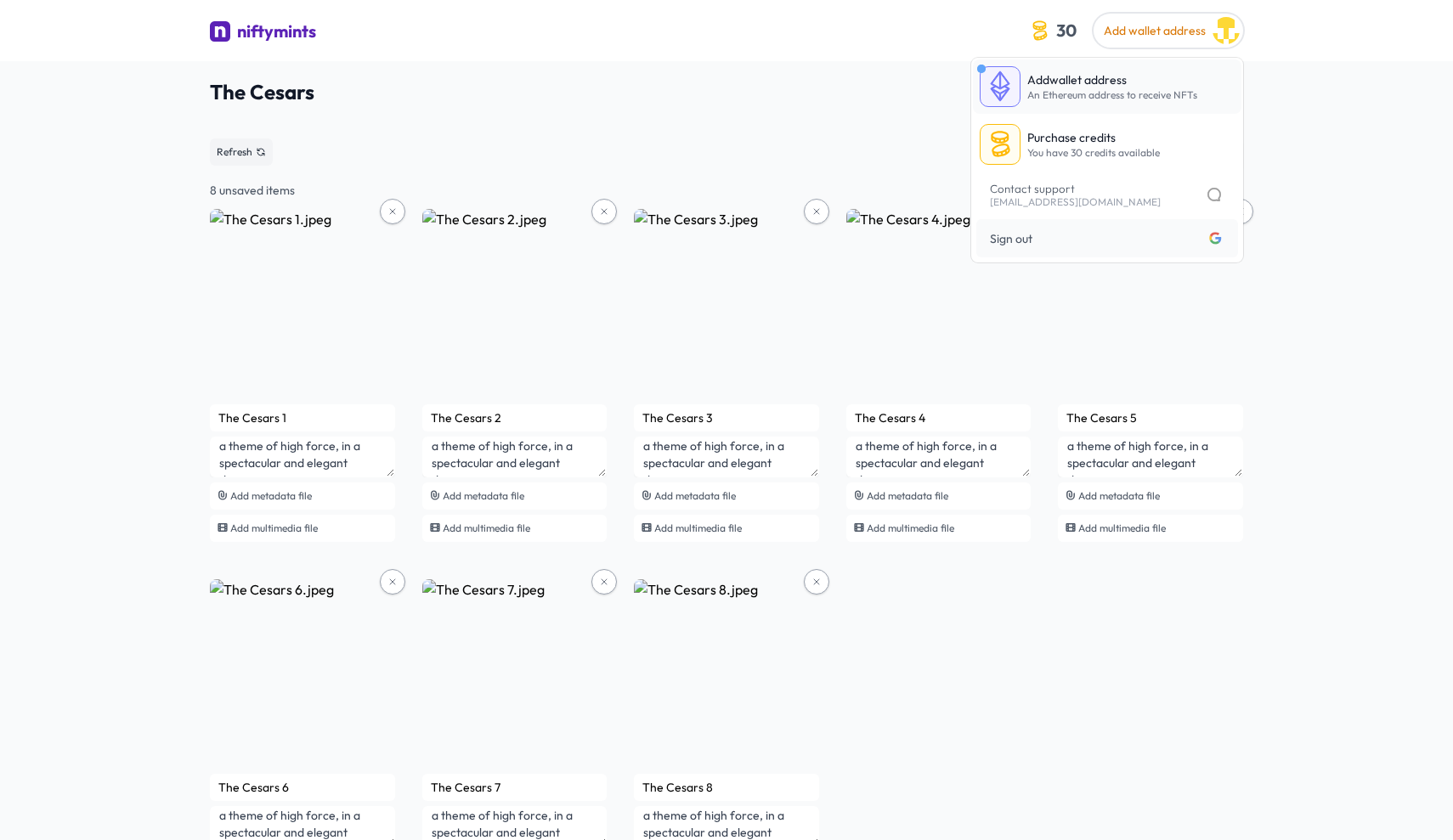
click at [1112, 78] on p "Add wallet address" at bounding box center [1112, 80] width 170 height 17
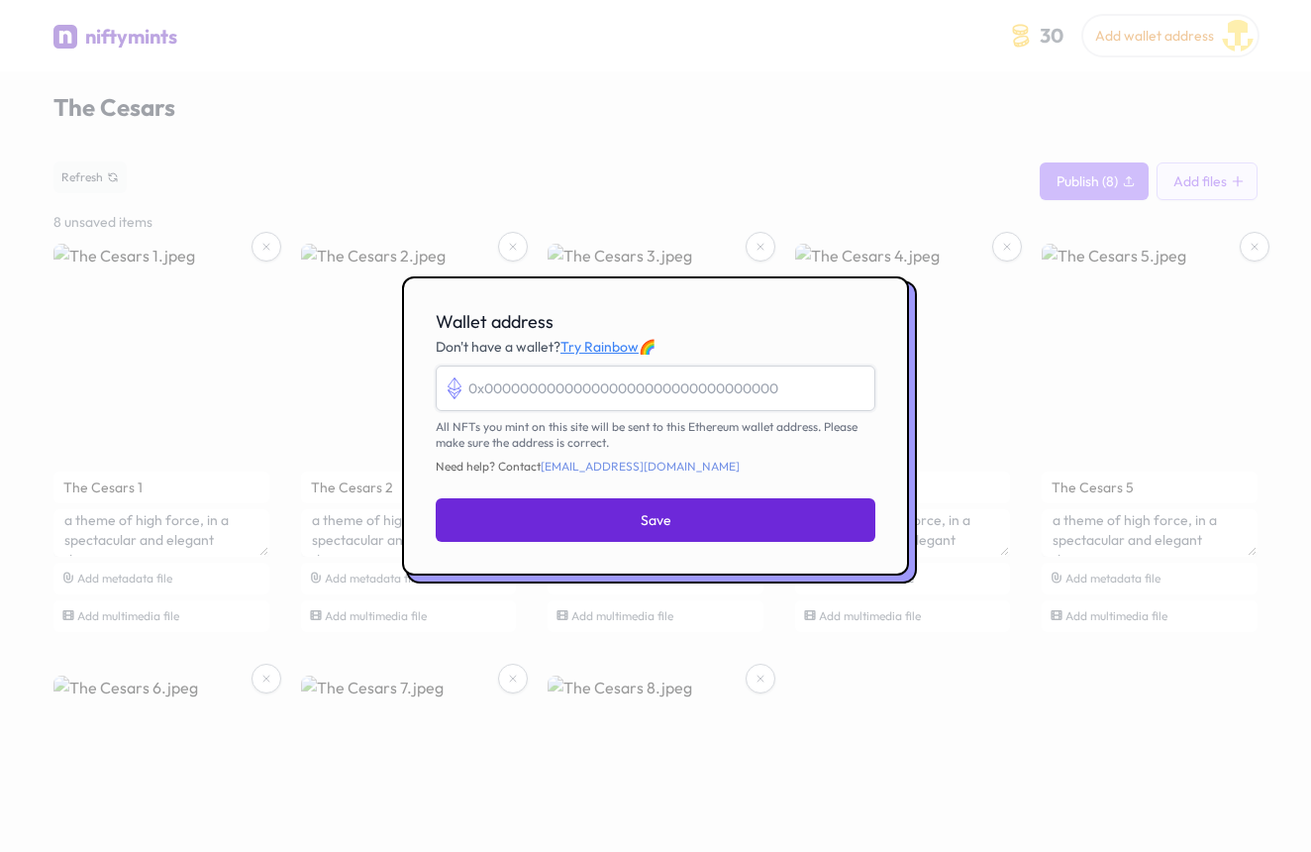
click at [702, 388] on input "Wallet address" at bounding box center [656, 388] width 440 height 46
paste input "0x36Eea262987bD632D4b37725115BE573DF8cF8b5"
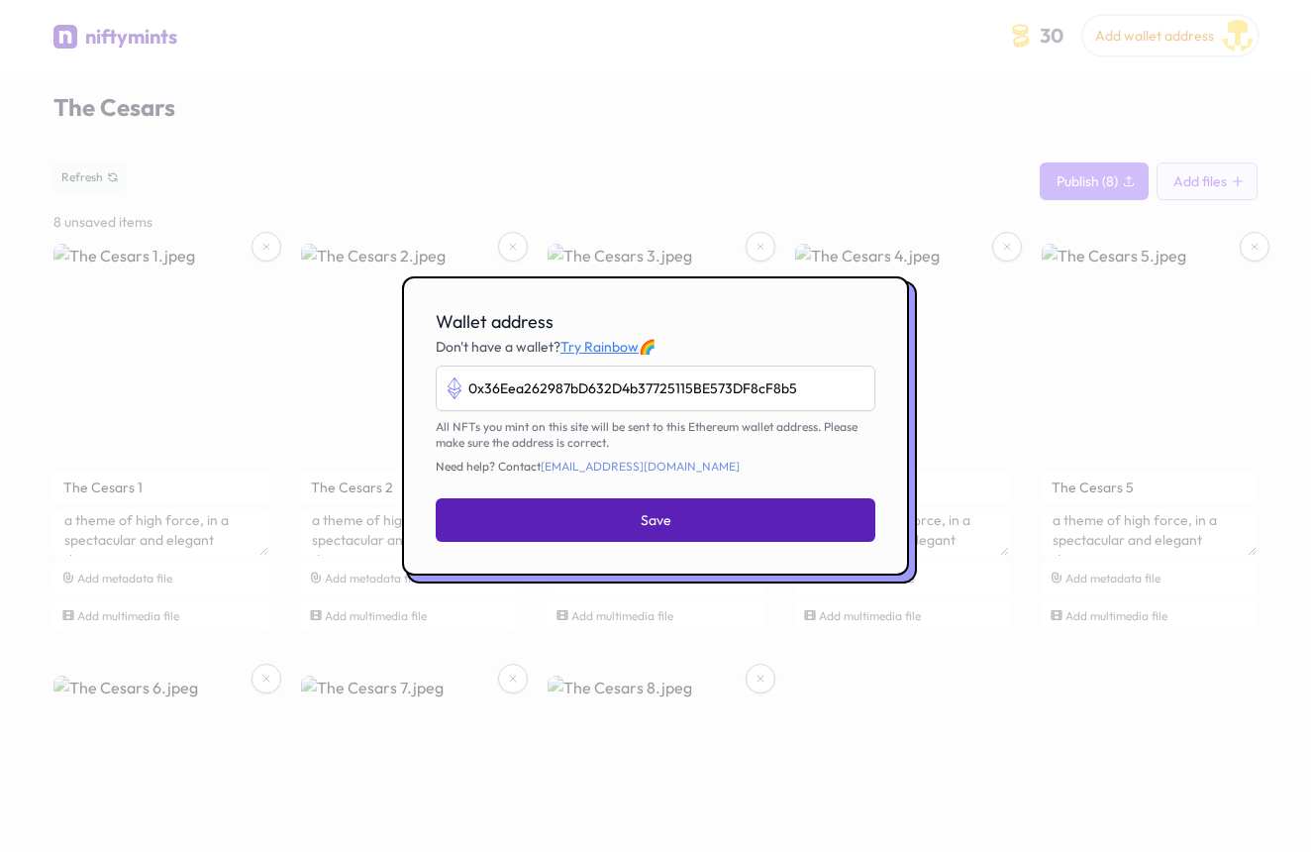
click at [715, 526] on button "Save" at bounding box center [656, 520] width 440 height 44
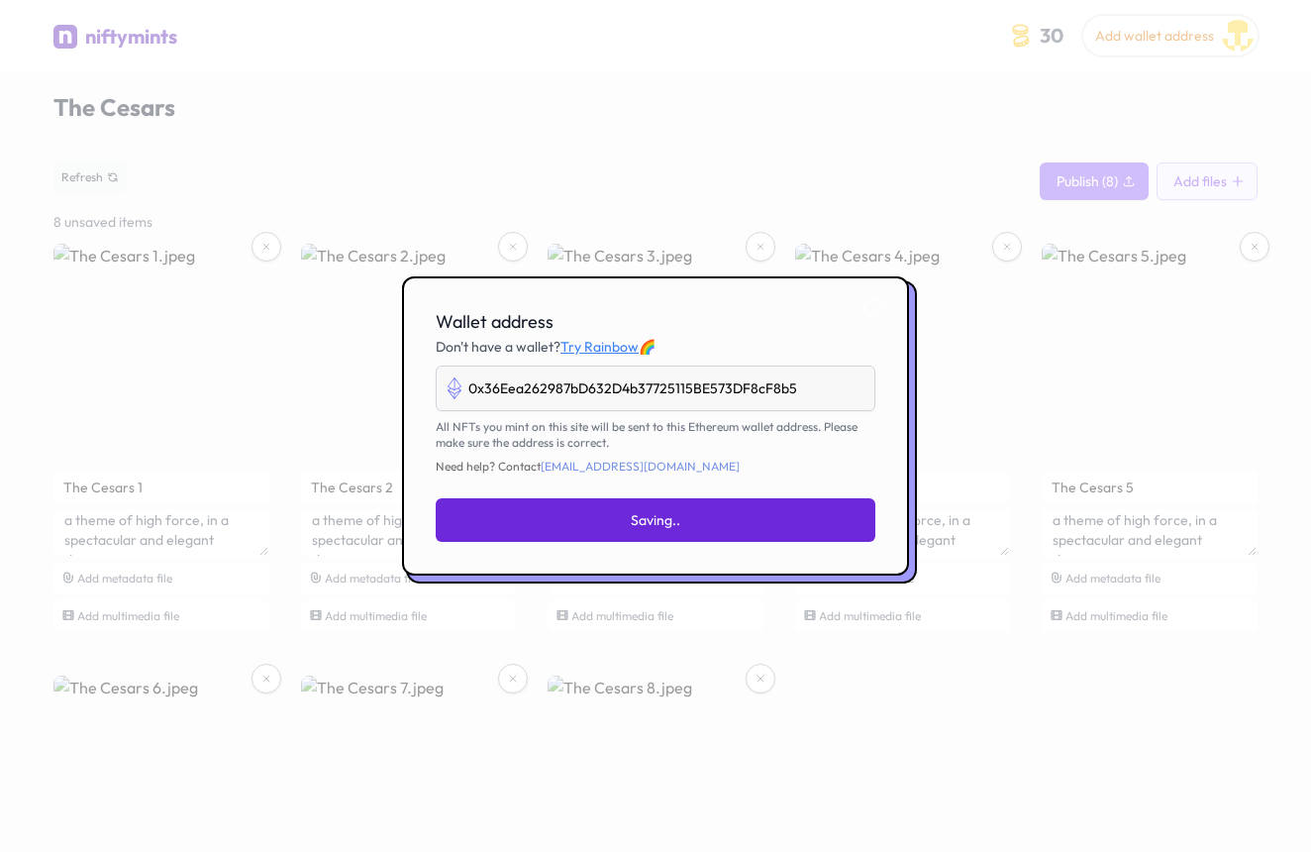
type input "0x36eea262987bd632d4b37725115be573df8cf8b5"
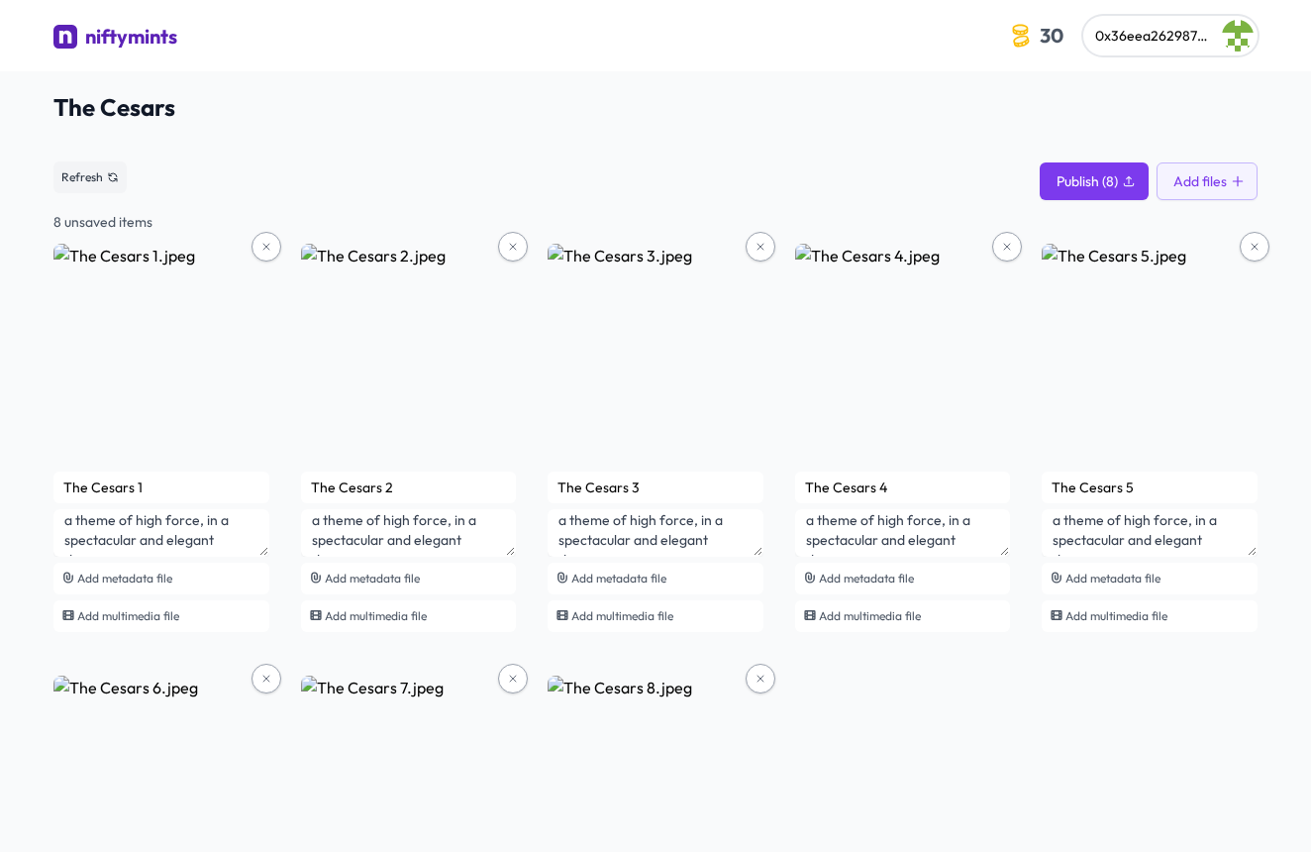
click at [1091, 176] on span "Publish (8)" at bounding box center [1087, 181] width 61 height 20
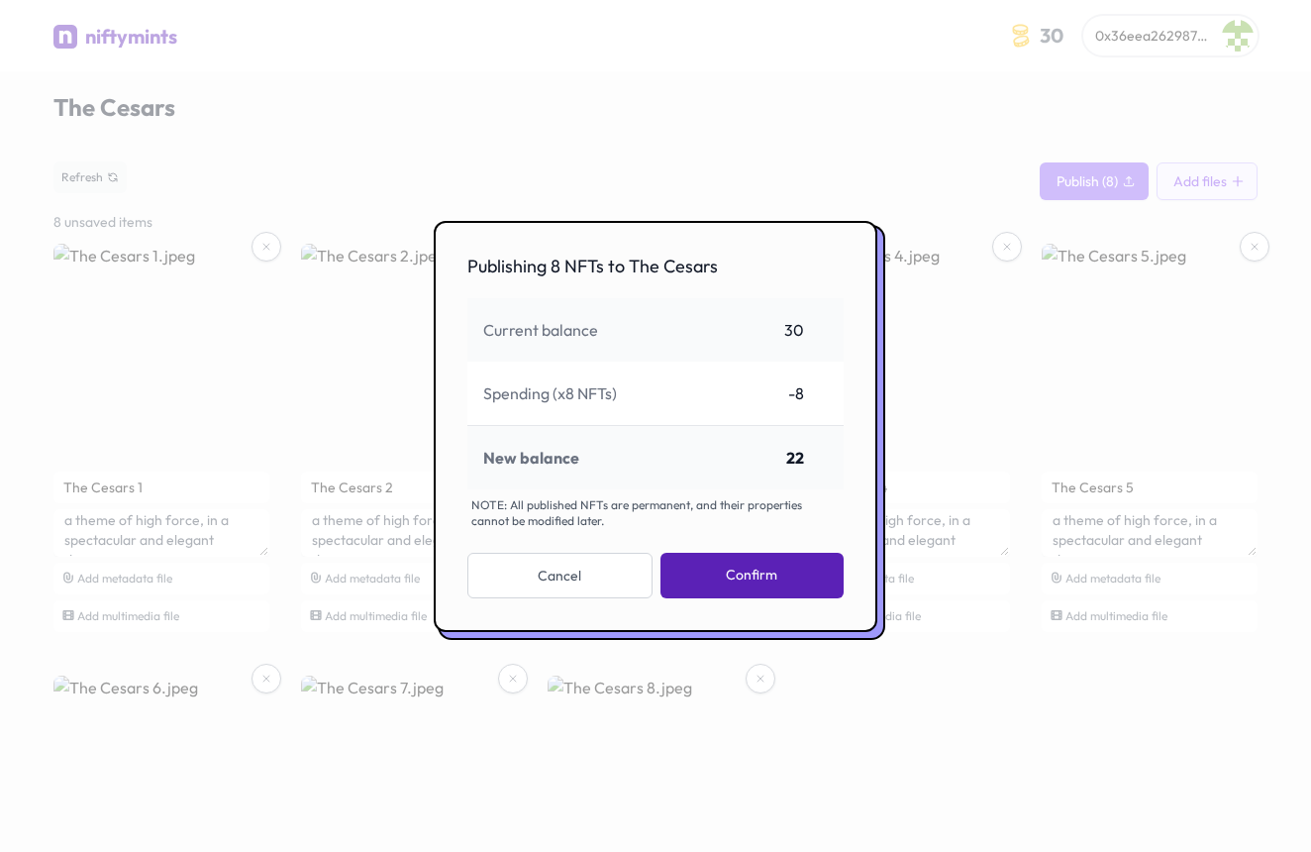
click at [779, 569] on button "Confirm" at bounding box center [751, 576] width 183 height 46
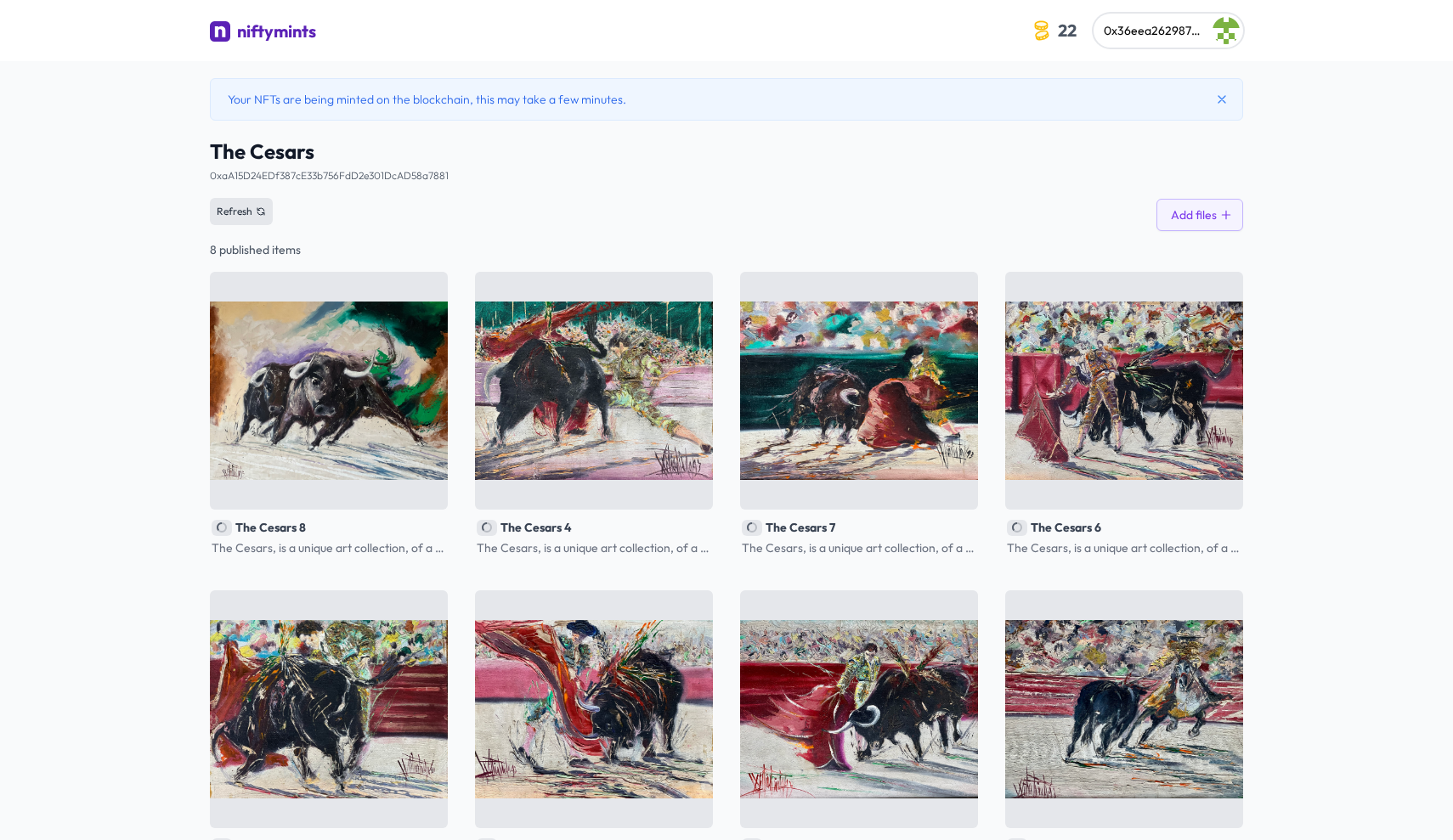
click at [238, 210] on span "Refresh" at bounding box center [234, 212] width 36 height 14
click at [251, 210] on button "Refresh" at bounding box center [241, 212] width 63 height 27
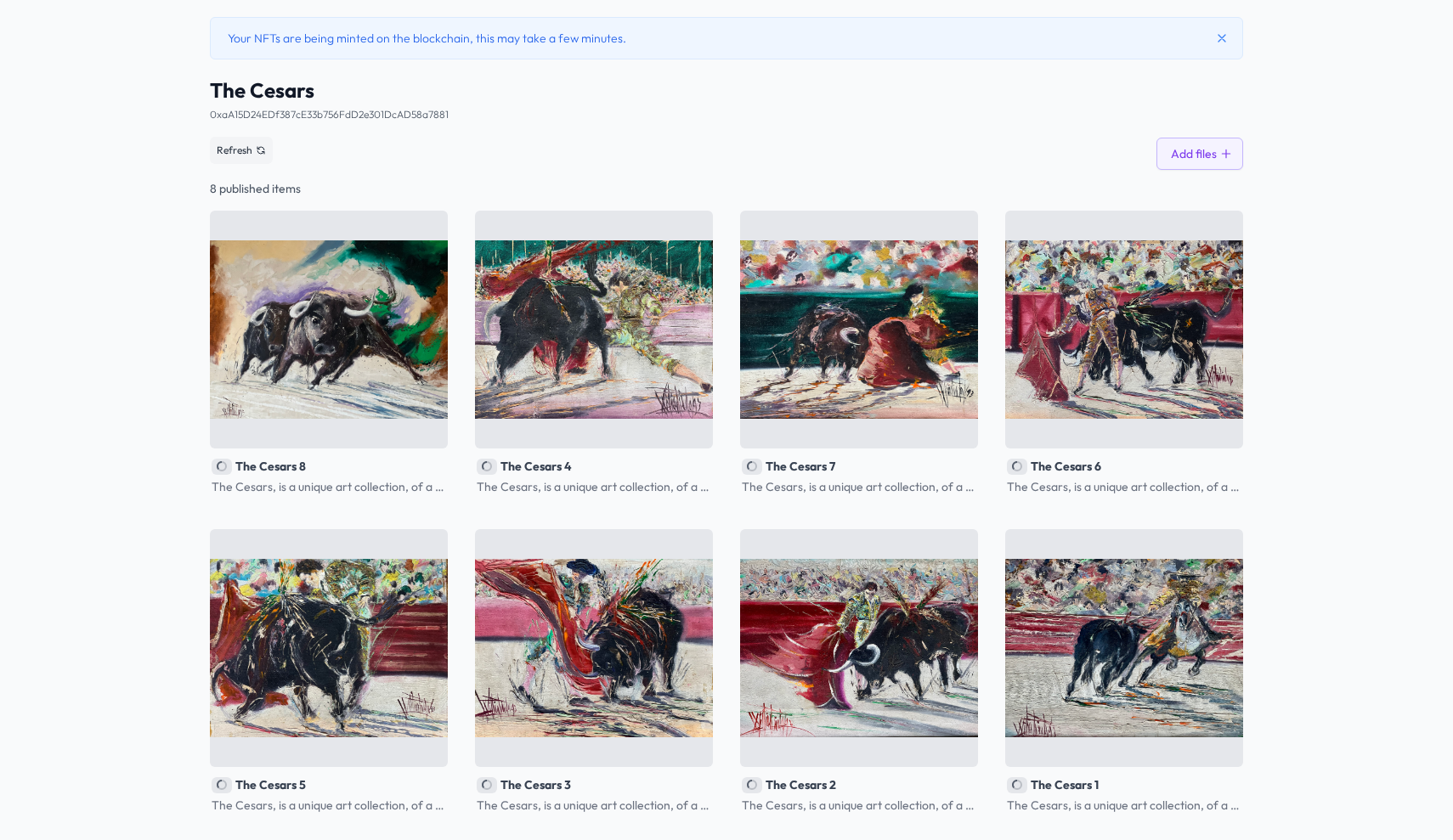
scroll to position [61, 0]
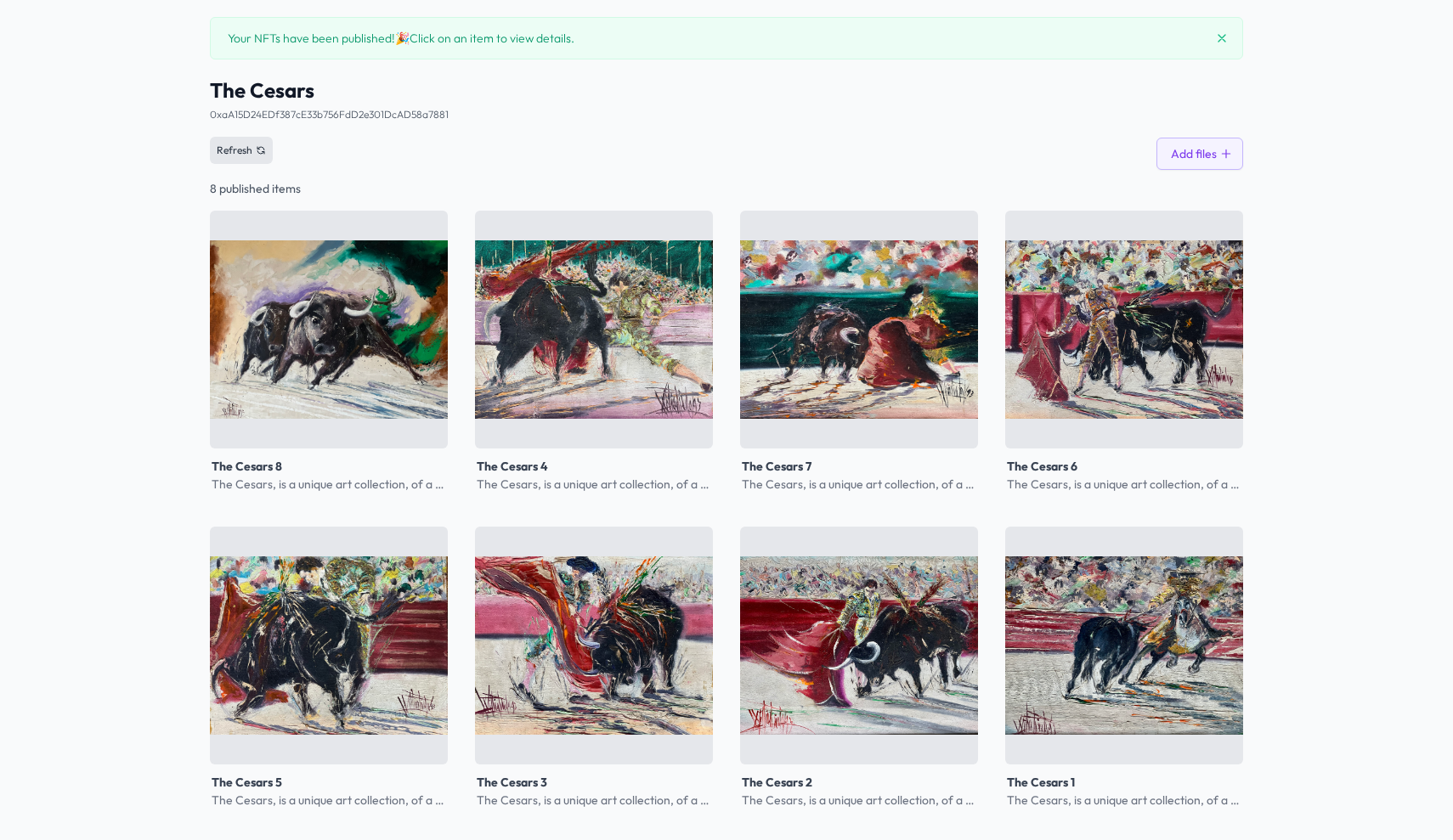
click at [253, 155] on button "Refresh" at bounding box center [241, 150] width 63 height 27
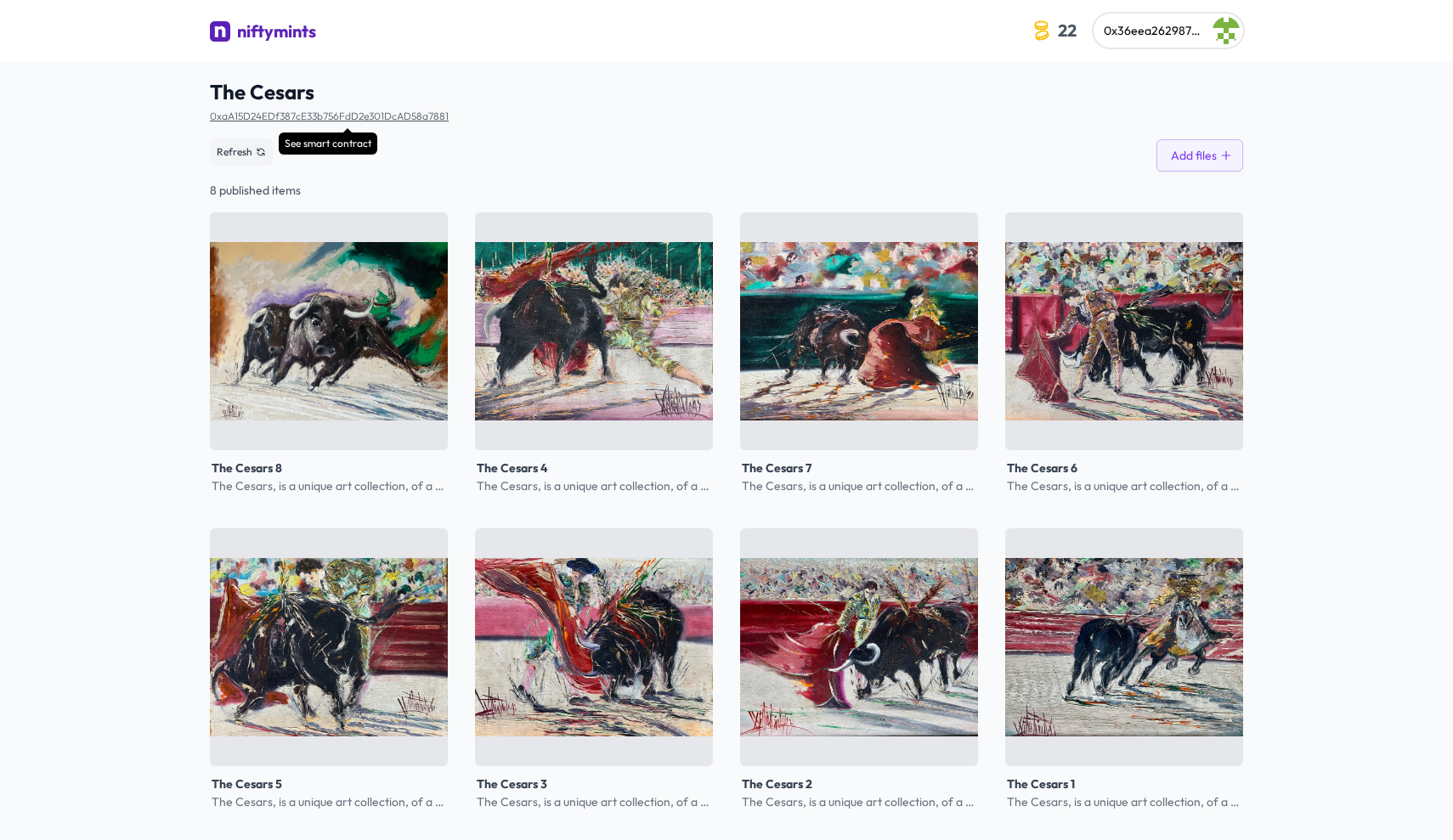
click at [306, 121] on link "0xaA15D24EDf387cE33b756FdD2e301DcAD58a7881" at bounding box center [330, 116] width 239 height 13
click at [277, 32] on div "niftymints" at bounding box center [276, 32] width 79 height 24
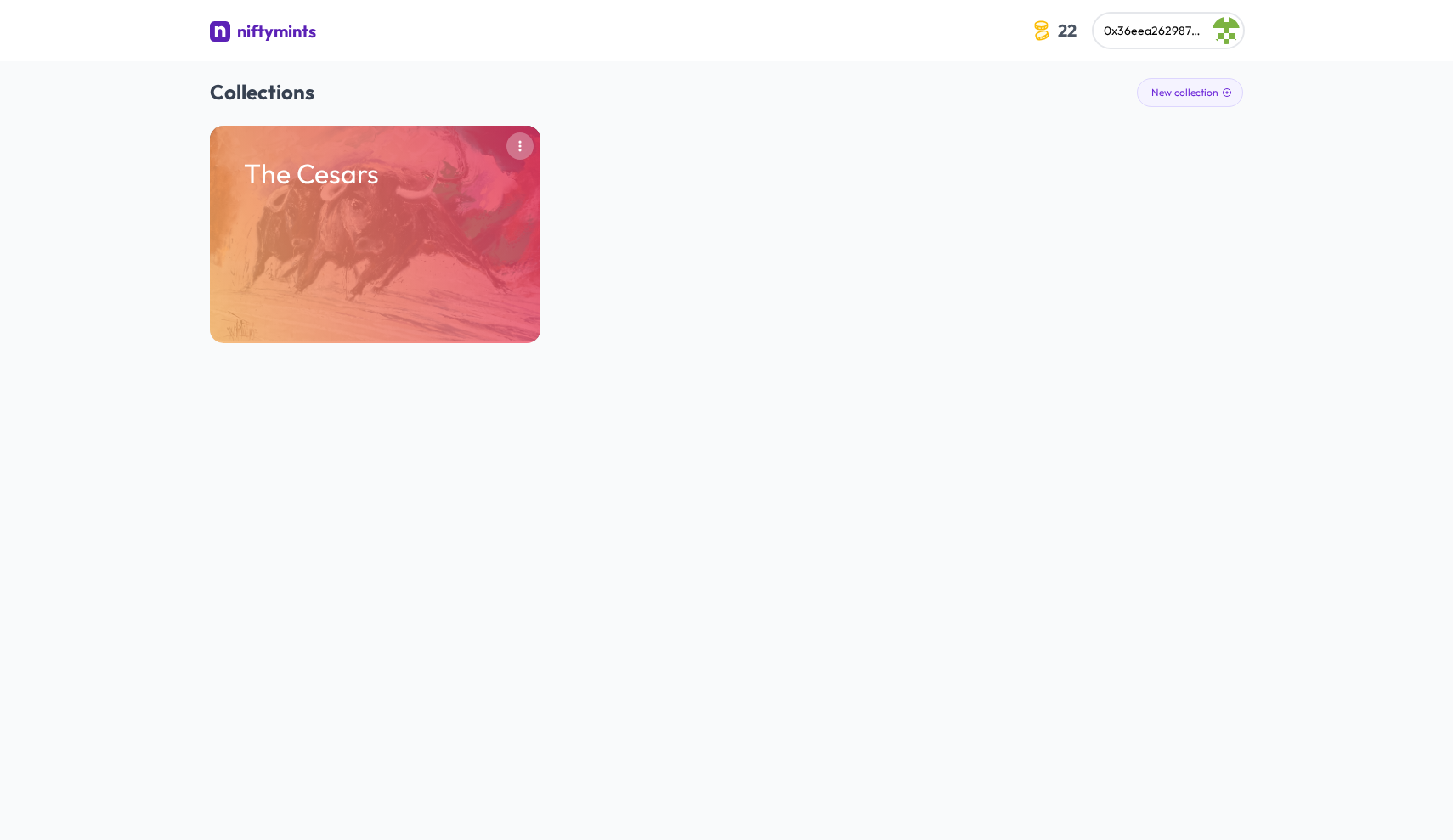
click at [516, 146] on icon "button" at bounding box center [520, 146] width 14 height 14
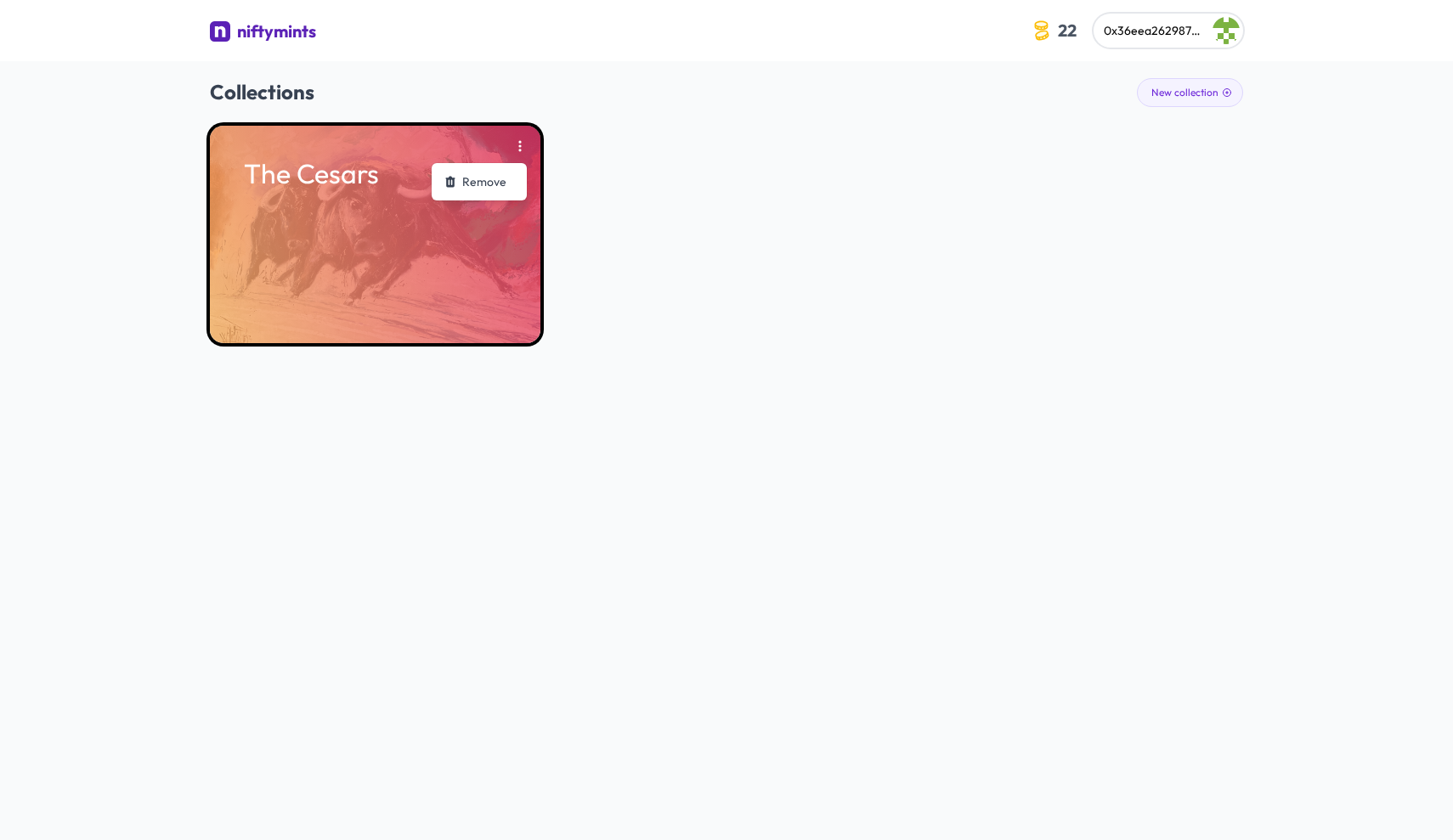
click at [342, 256] on div "The Cesars" at bounding box center [375, 234] width 330 height 217
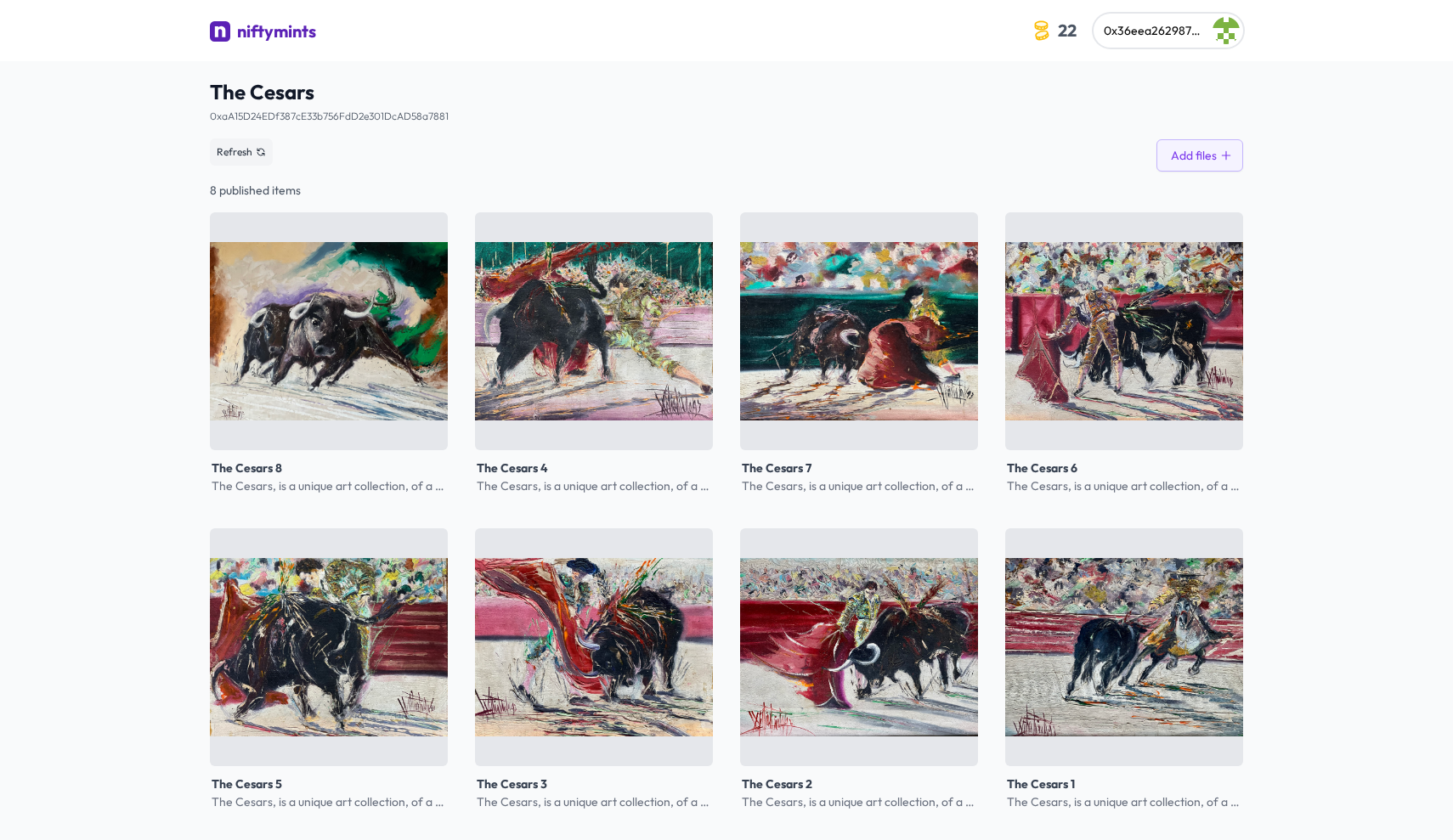
click at [262, 33] on div "niftymints" at bounding box center [276, 32] width 79 height 24
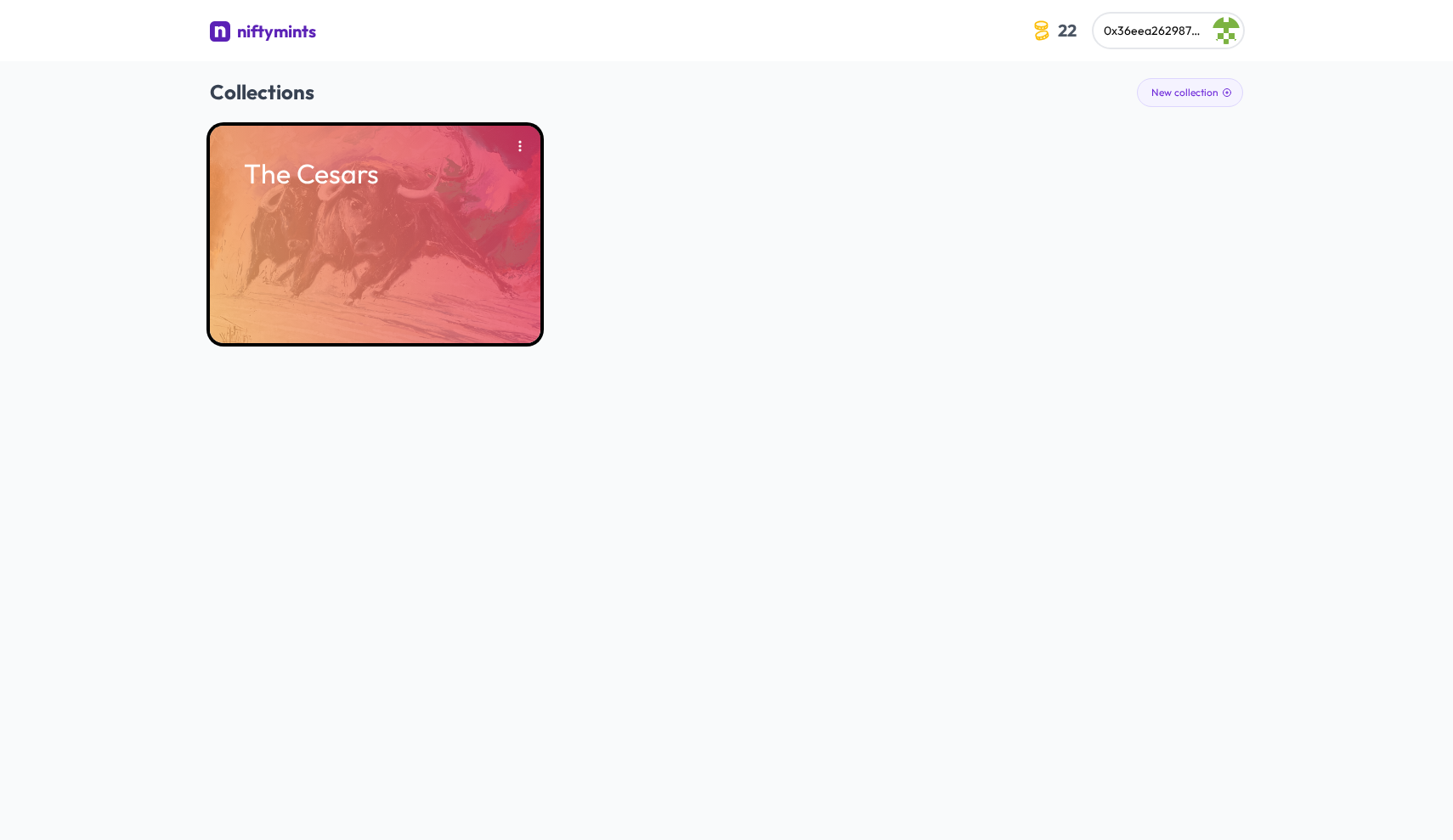
click at [302, 233] on div "The Cesars" at bounding box center [375, 234] width 330 height 217
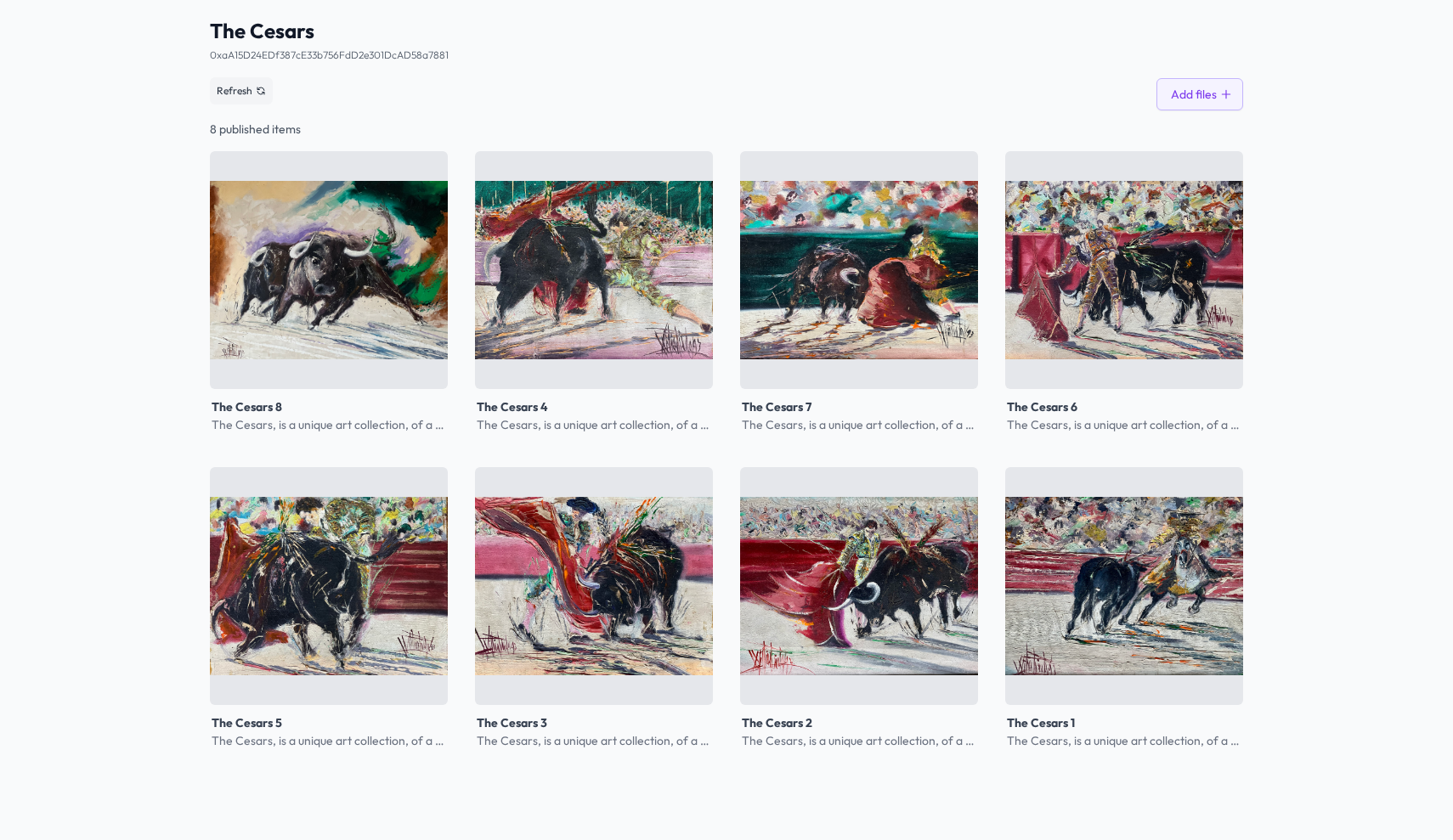
scroll to position [61, 0]
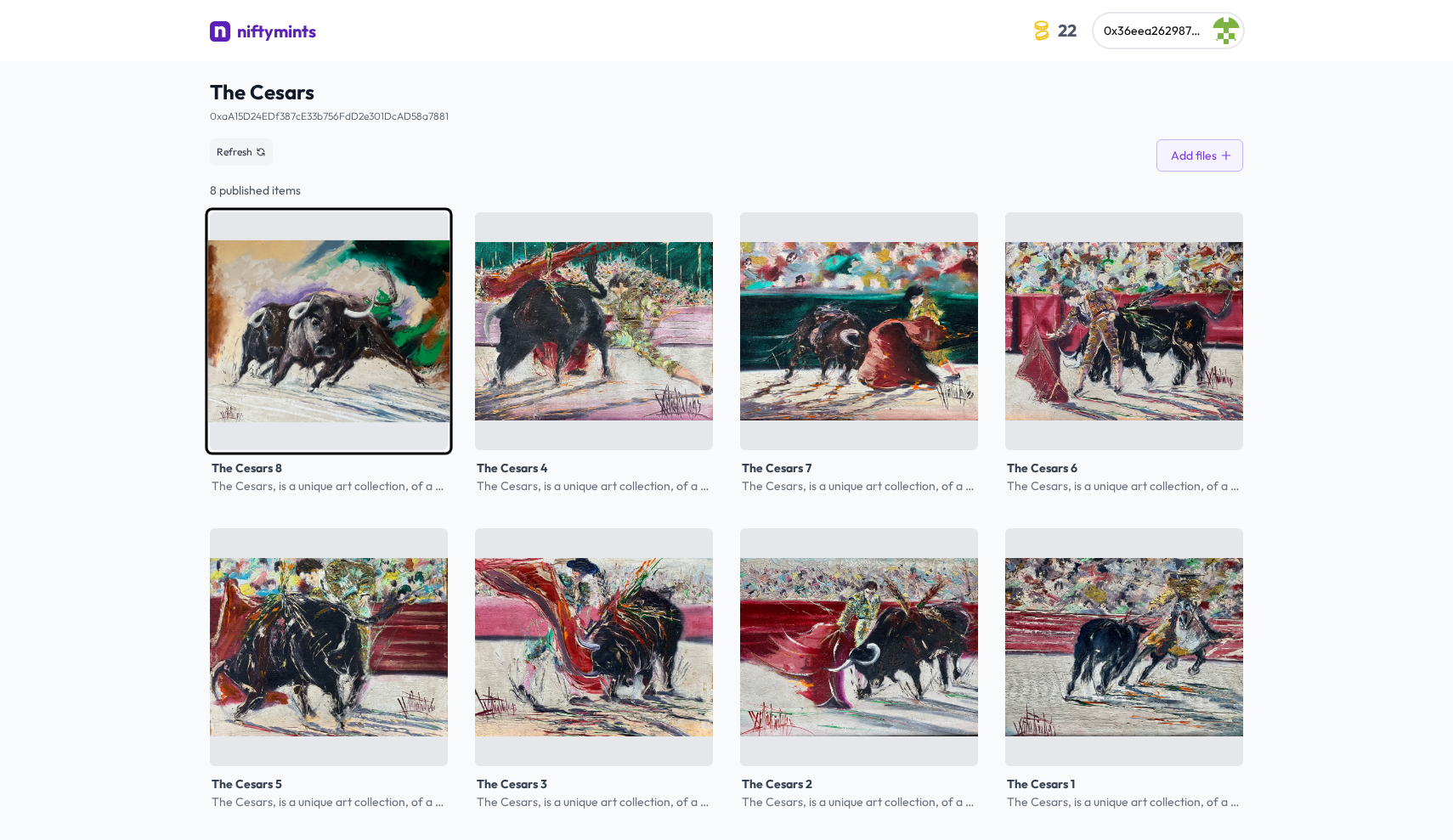
click at [298, 263] on img at bounding box center [329, 331] width 247 height 247
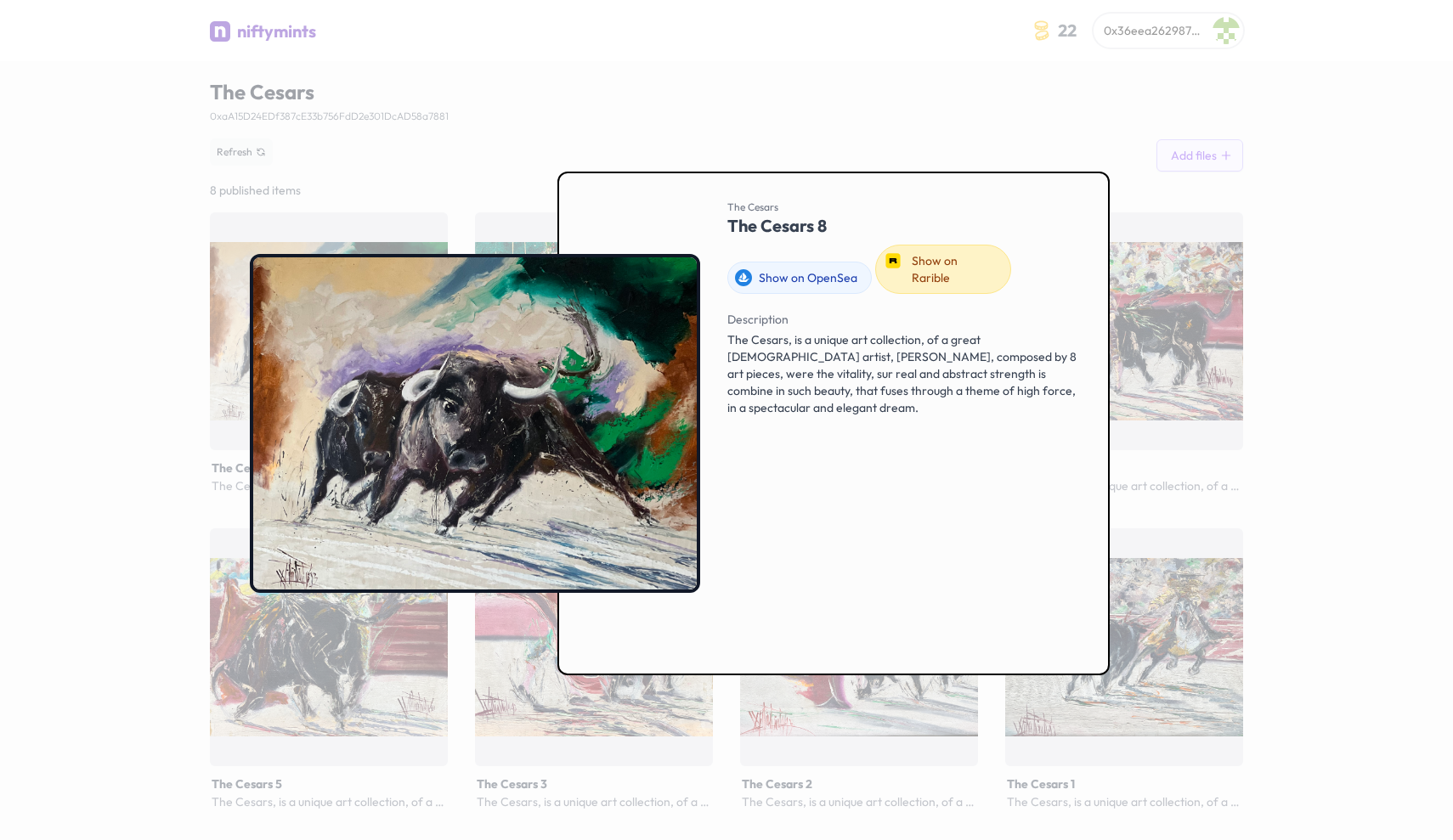
click at [978, 262] on link "Show on Rarible" at bounding box center [943, 269] width 136 height 49
click at [549, 121] on div at bounding box center [726, 420] width 1453 height 840
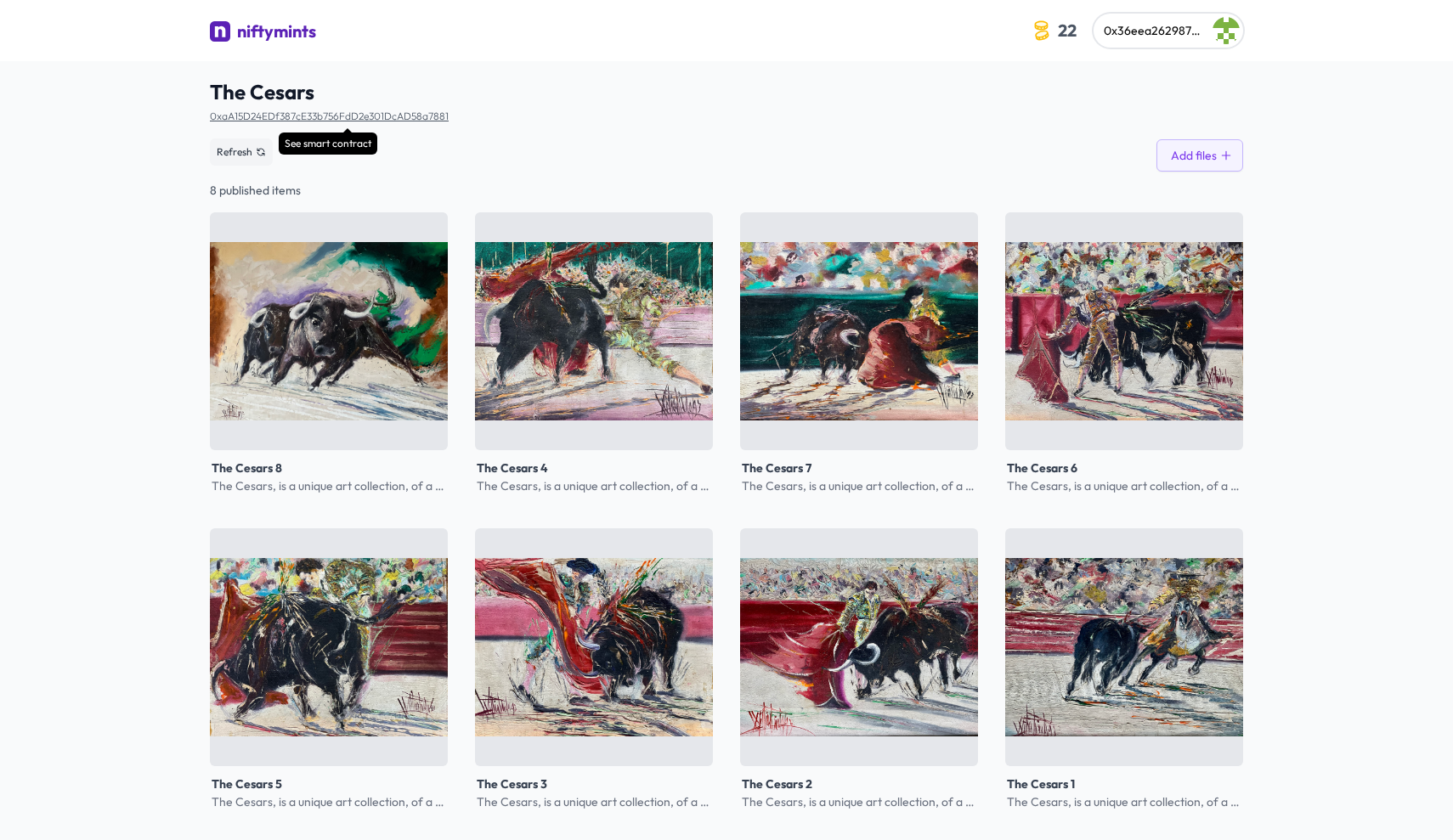
click at [249, 114] on link "0xaA15D24EDf387cE33b756FdD2e301DcAD58a7881" at bounding box center [330, 116] width 239 height 13
click at [261, 24] on div "niftymints" at bounding box center [276, 32] width 79 height 24
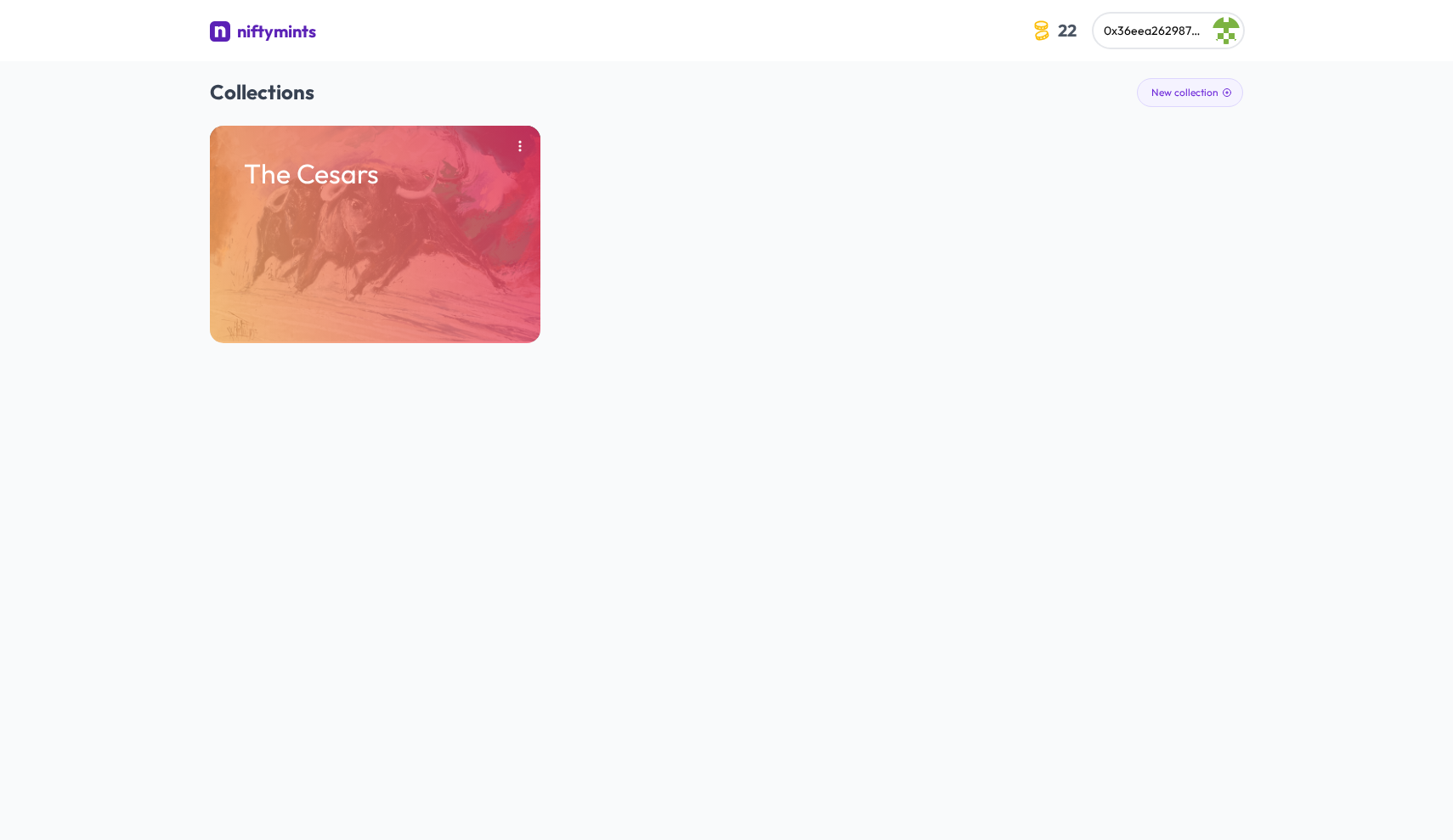
click at [263, 30] on div "niftymints" at bounding box center [276, 32] width 79 height 24
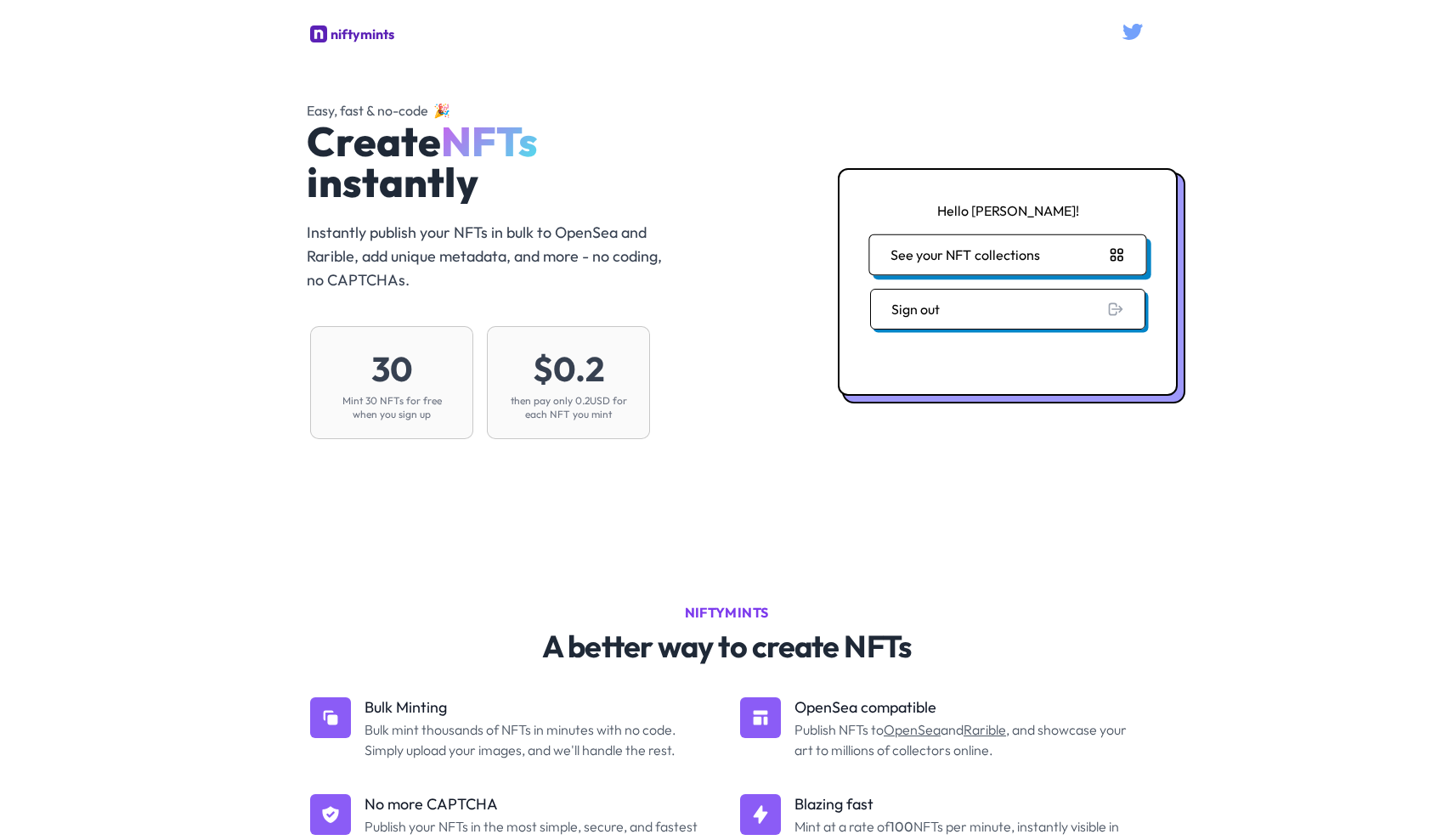
click at [996, 257] on button "See your NFT collections" at bounding box center [1008, 255] width 278 height 41
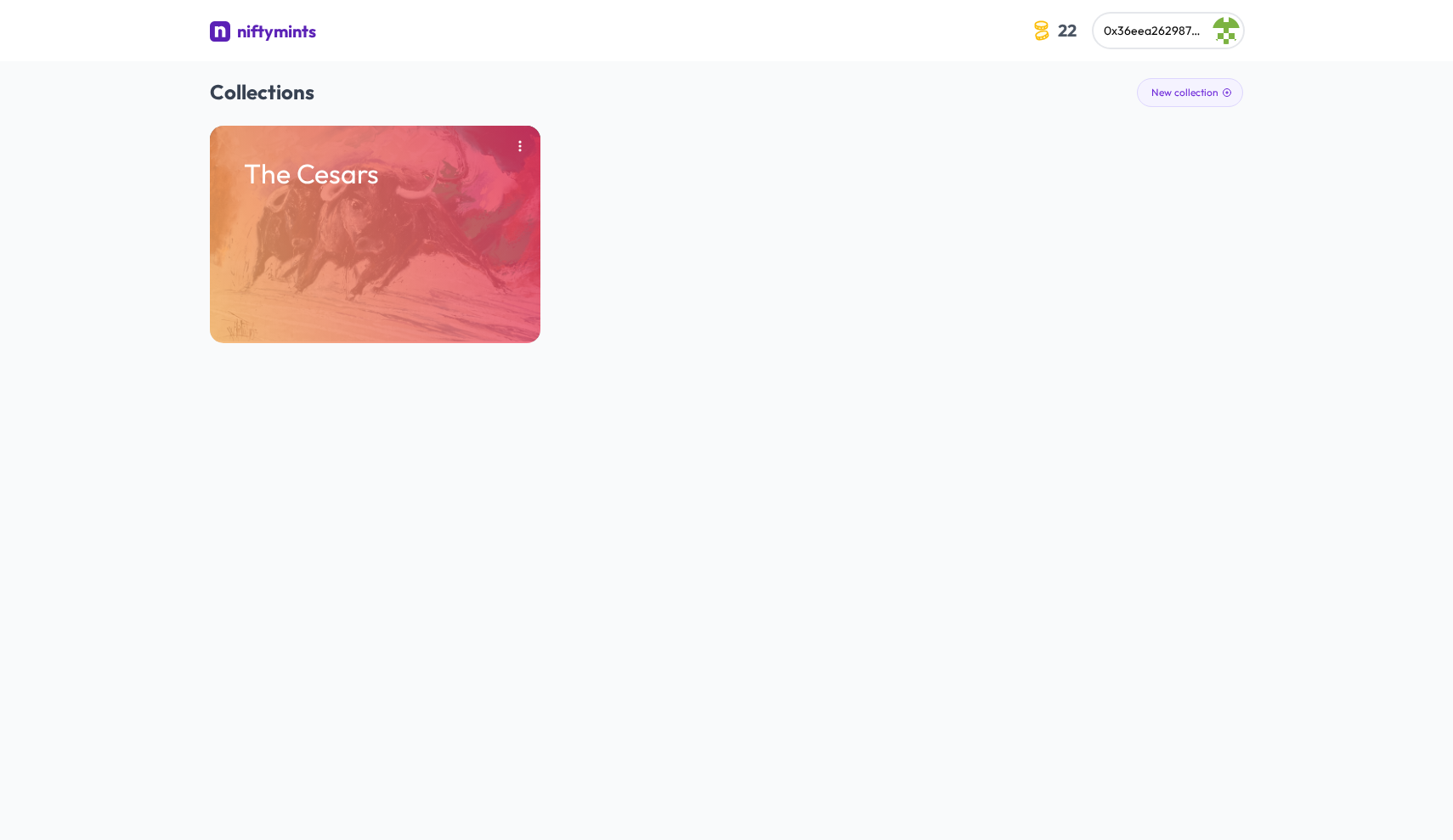
click at [286, 32] on div "niftymints" at bounding box center [276, 32] width 79 height 24
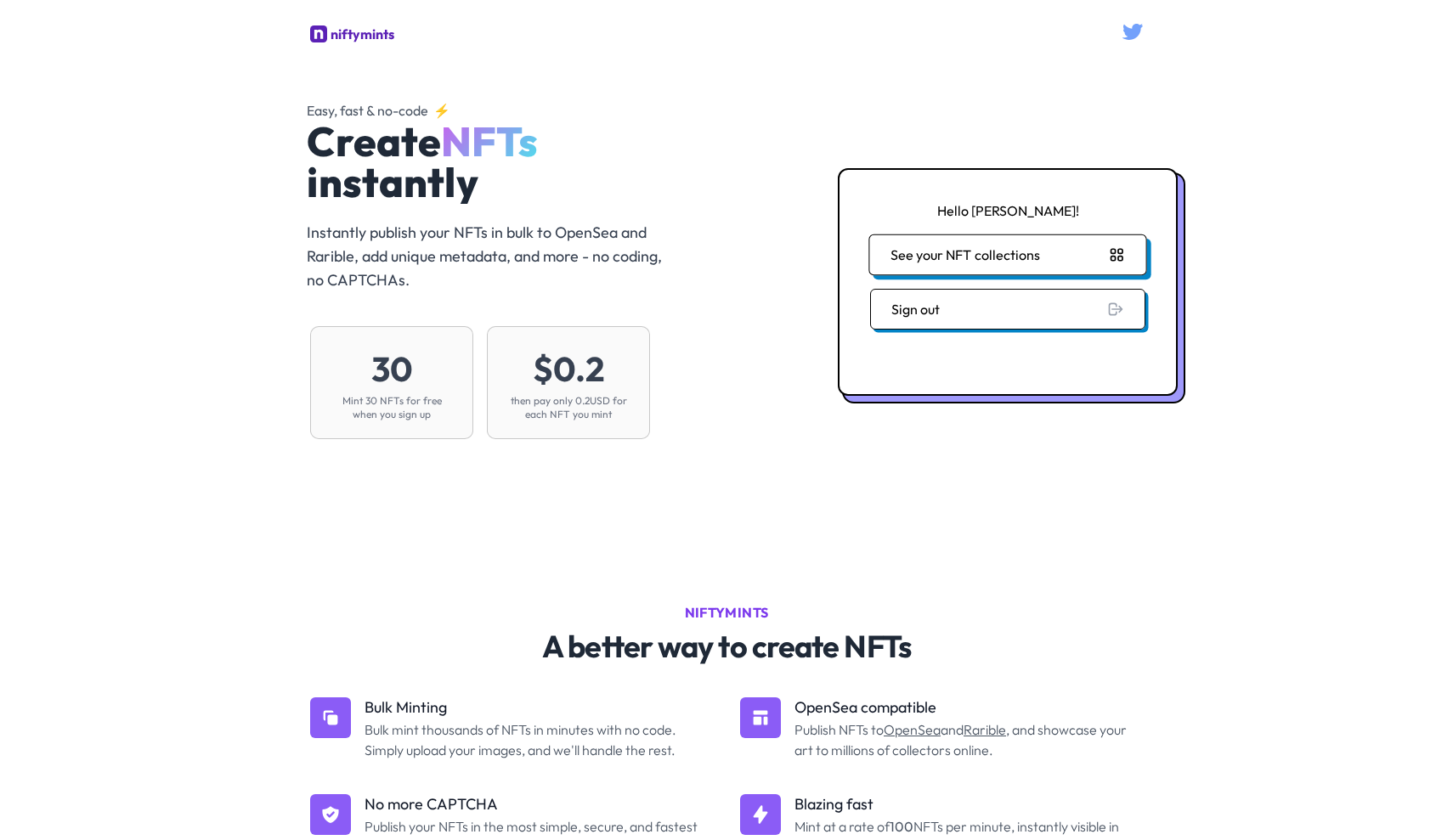
click at [1036, 259] on button "See your NFT collections" at bounding box center [1008, 255] width 278 height 41
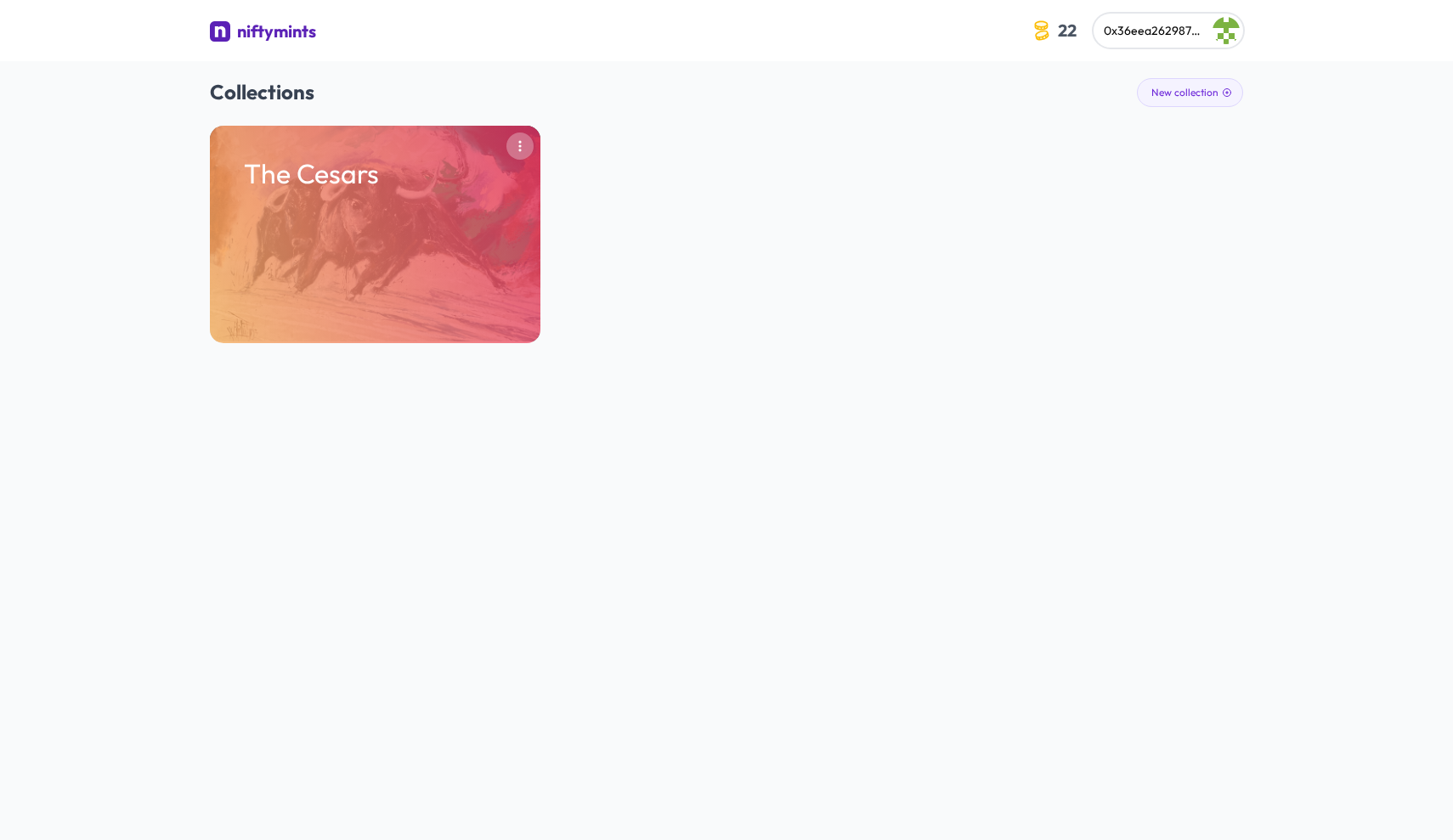
click at [524, 149] on icon "button" at bounding box center [520, 146] width 14 height 14
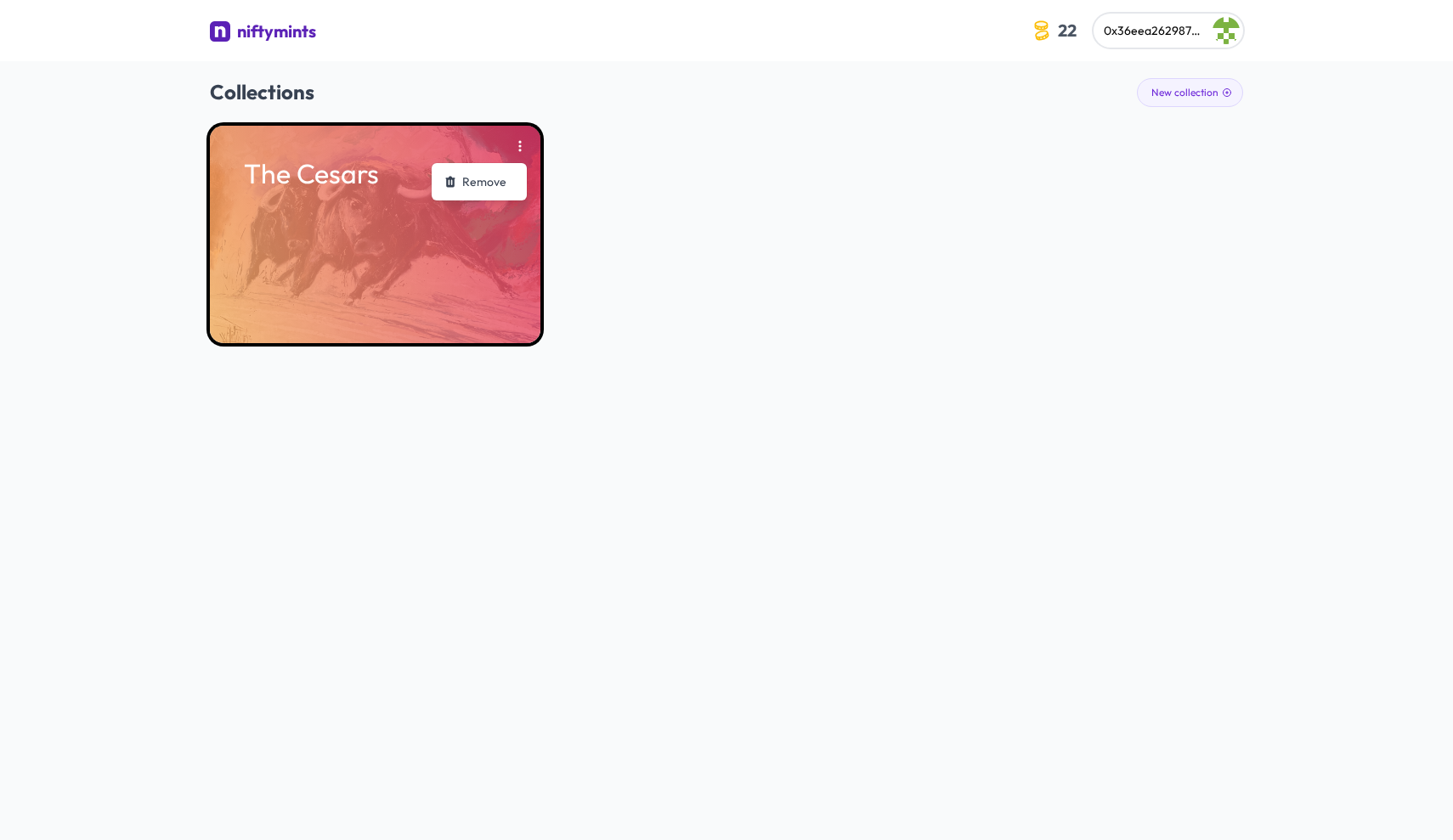
click at [338, 227] on div "The Cesars" at bounding box center [375, 234] width 330 height 217
